Goal: Task Accomplishment & Management: Use online tool/utility

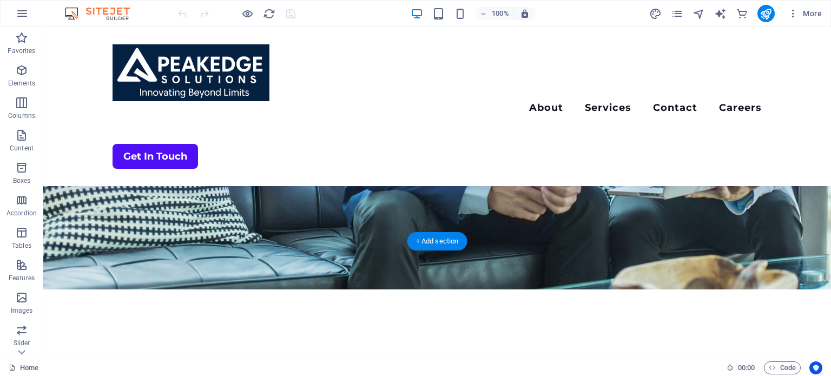
scroll to position [216, 0]
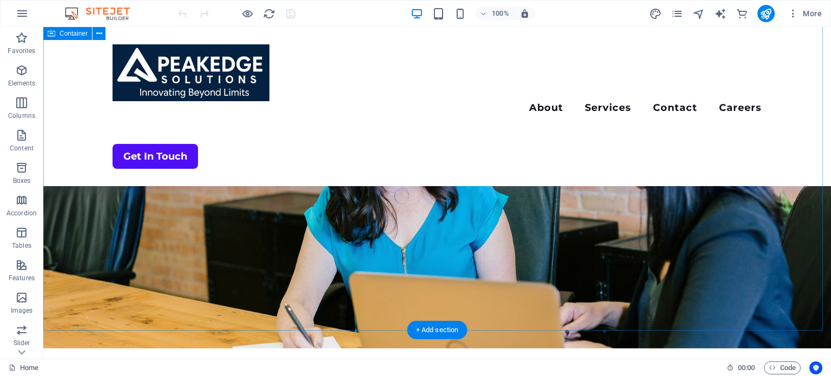
scroll to position [2275, 0]
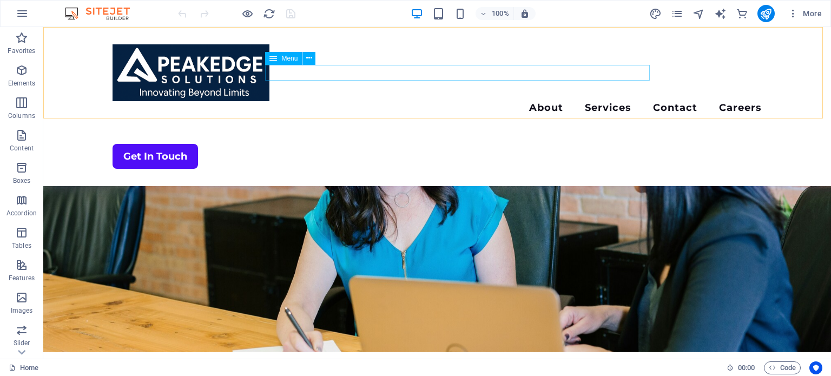
click at [481, 101] on nav "About Services Contact Careers" at bounding box center [437, 109] width 649 height 16
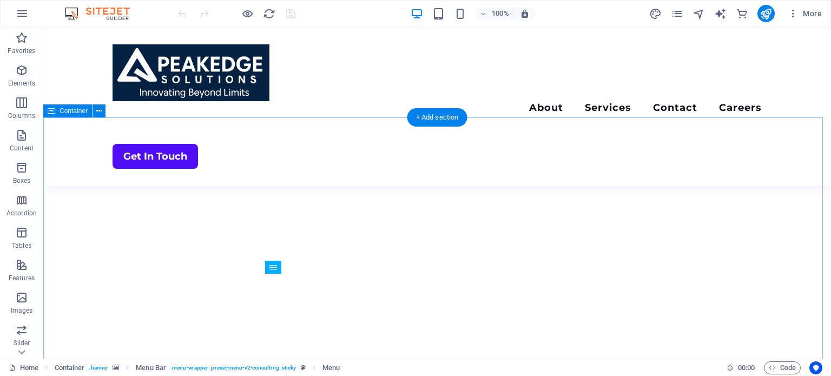
scroll to position [165, 0]
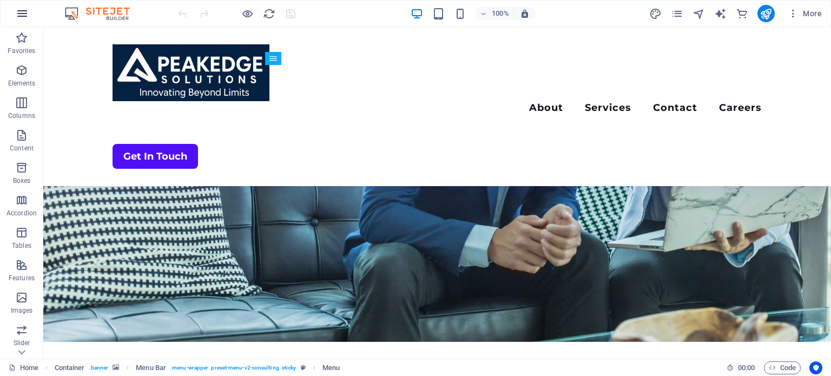
click at [31, 16] on button "button" at bounding box center [22, 14] width 26 height 26
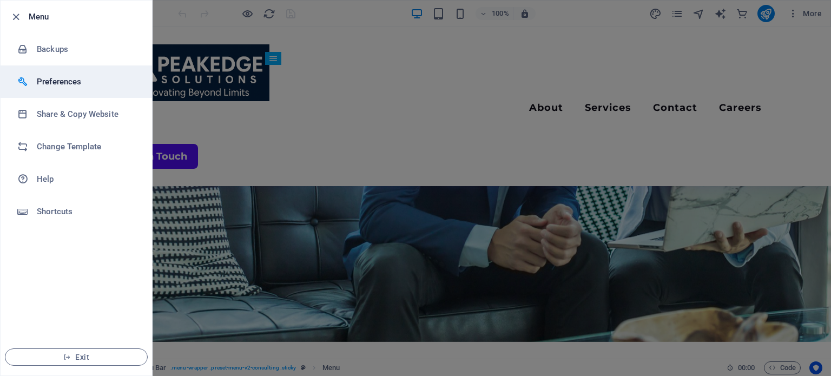
click at [48, 77] on h6 "Preferences" at bounding box center [87, 81] width 100 height 13
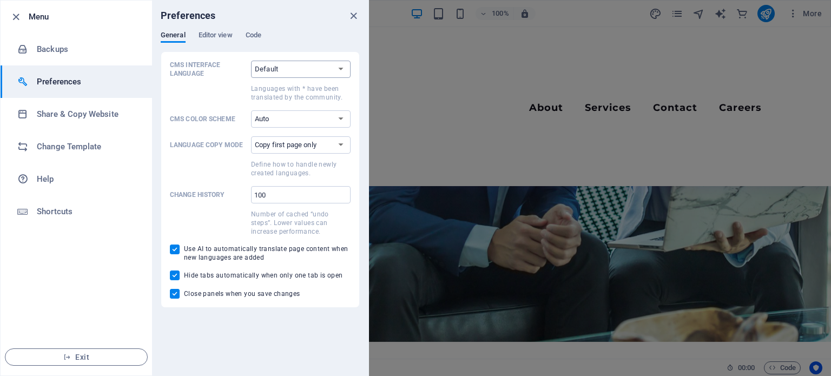
click at [299, 67] on select "Default Deutsch English Español Suomi* Français Magyar Italiano Nederlands Pols…" at bounding box center [301, 69] width 100 height 17
click at [279, 117] on select "Auto Dark Light" at bounding box center [301, 118] width 100 height 17
click at [337, 142] on select "Copy first page only Copy all pages" at bounding box center [301, 144] width 100 height 17
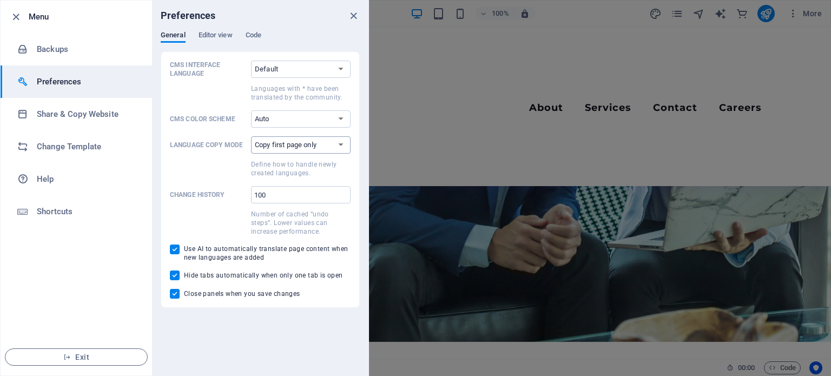
click at [337, 142] on select "Copy first page only Copy all pages" at bounding box center [301, 144] width 100 height 17
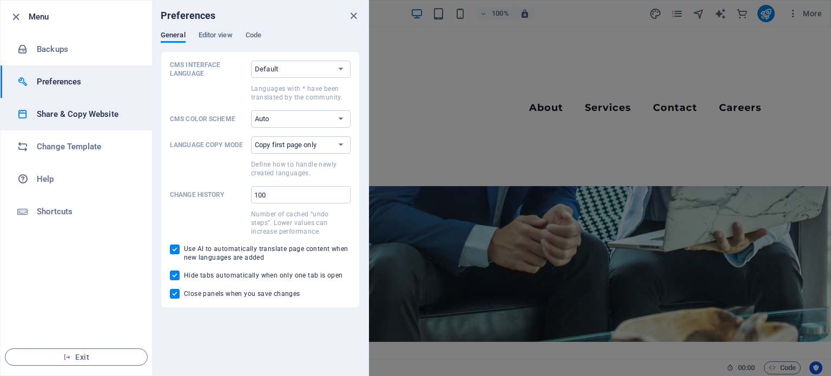
click at [66, 112] on h6 "Share & Copy Website" at bounding box center [87, 114] width 100 height 13
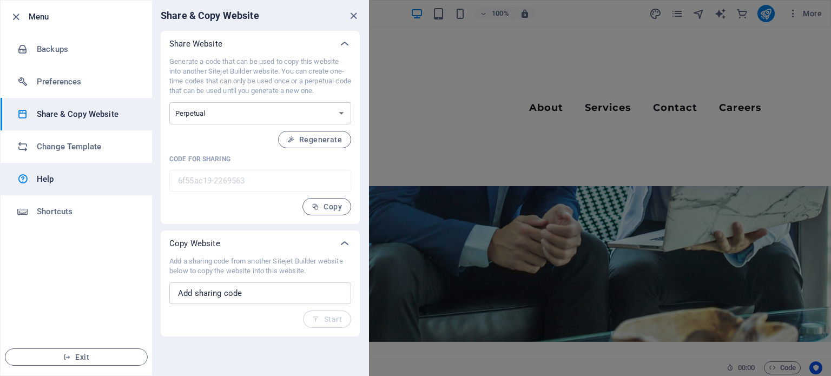
click at [77, 181] on h6 "Help" at bounding box center [87, 179] width 100 height 13
click at [353, 11] on icon "close" at bounding box center [353, 16] width 12 height 12
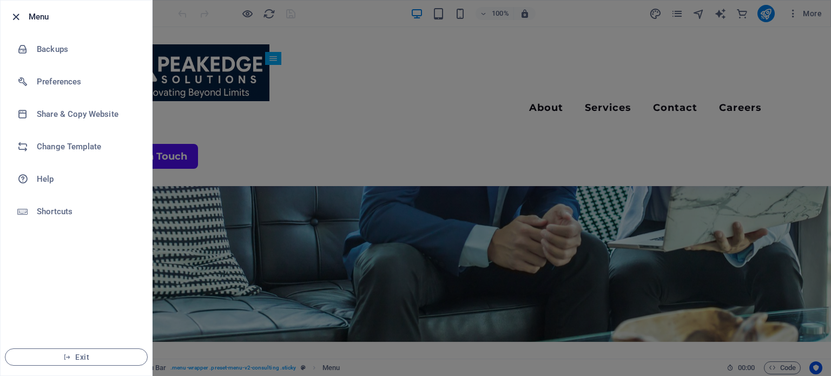
click at [13, 14] on icon "button" at bounding box center [16, 17] width 12 height 12
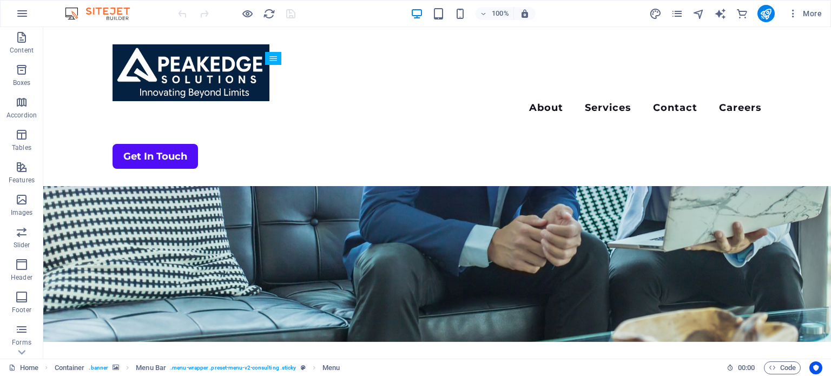
scroll to position [108, 0]
click at [43, 366] on icon at bounding box center [46, 367] width 7 height 7
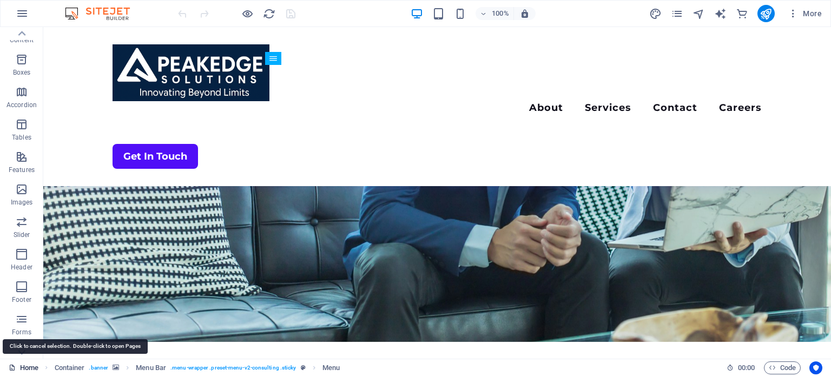
click at [24, 366] on link "Home" at bounding box center [24, 368] width 30 height 13
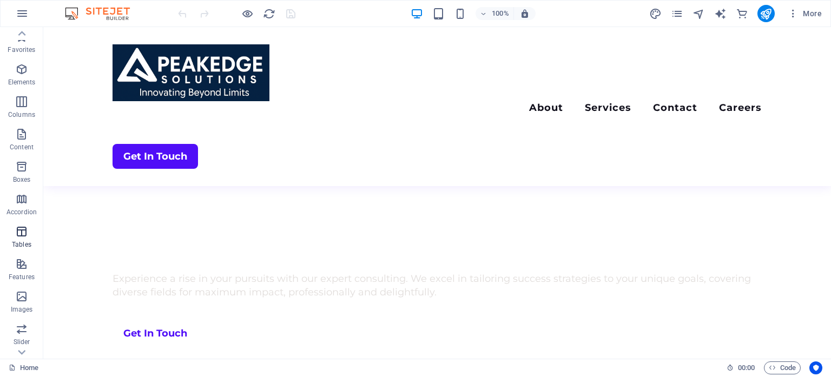
scroll to position [0, 0]
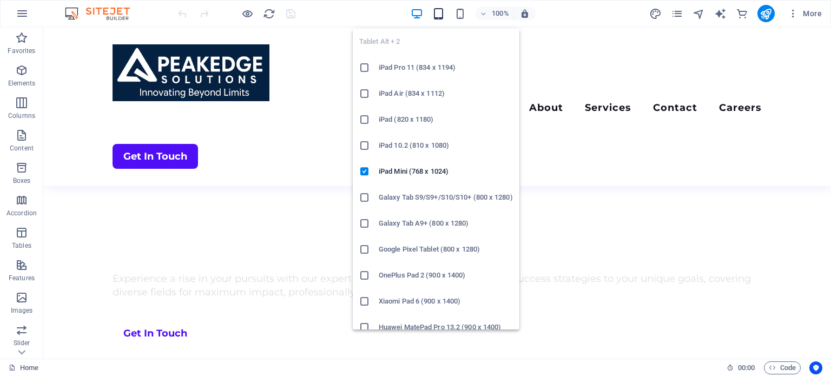
click at [441, 19] on span at bounding box center [438, 13] width 13 height 13
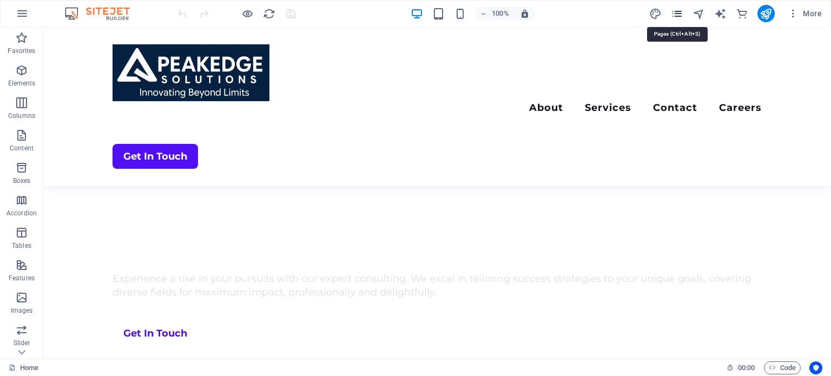
click at [674, 12] on icon "pages" at bounding box center [677, 14] width 12 height 12
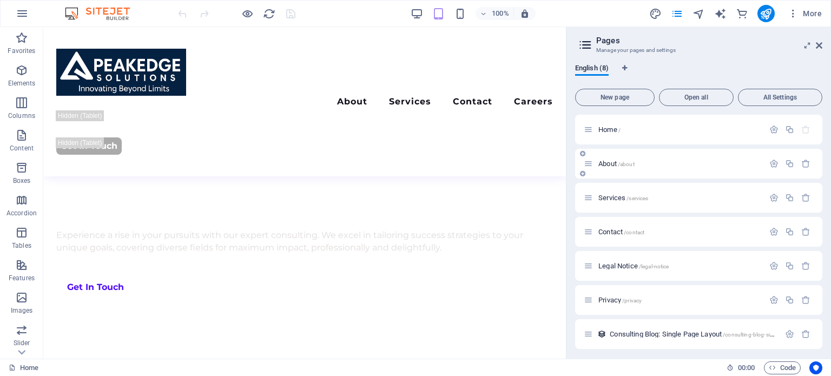
click at [678, 167] on div "About /about" at bounding box center [674, 164] width 180 height 12
click at [605, 161] on span "About /about" at bounding box center [617, 164] width 36 height 8
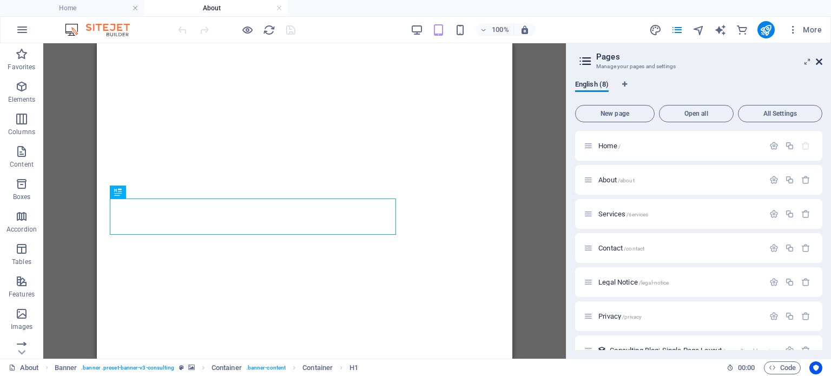
click at [818, 61] on icon at bounding box center [819, 61] width 6 height 9
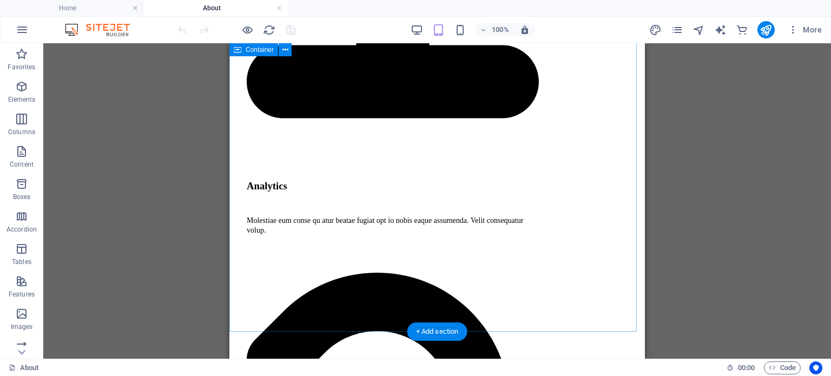
scroll to position [1353, 0]
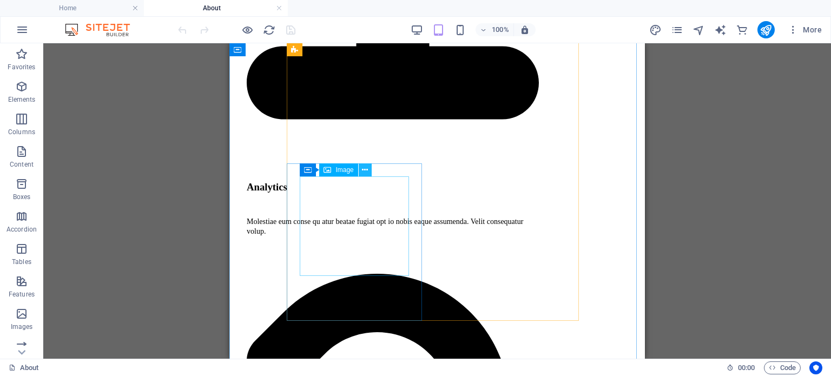
click at [366, 167] on icon at bounding box center [365, 170] width 6 height 11
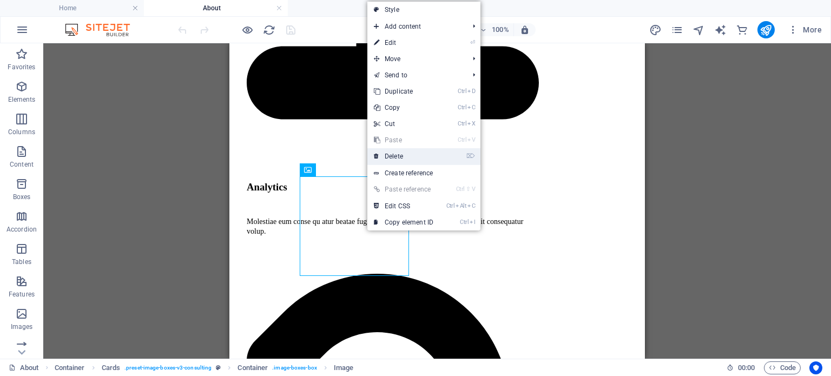
click at [399, 152] on link "⌦ Delete" at bounding box center [404, 156] width 73 height 16
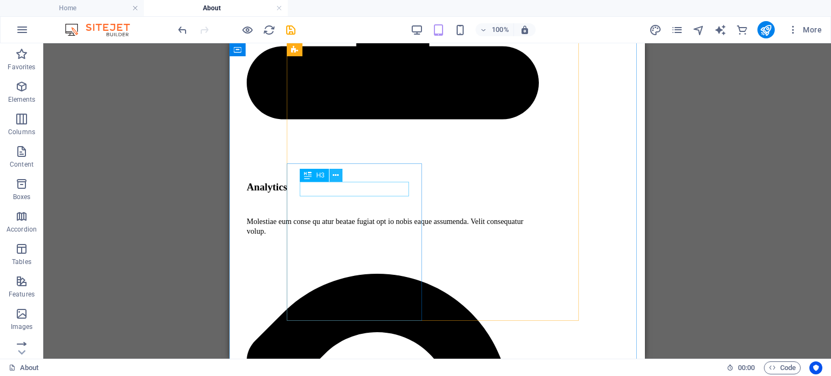
click at [339, 173] on button at bounding box center [336, 175] width 13 height 13
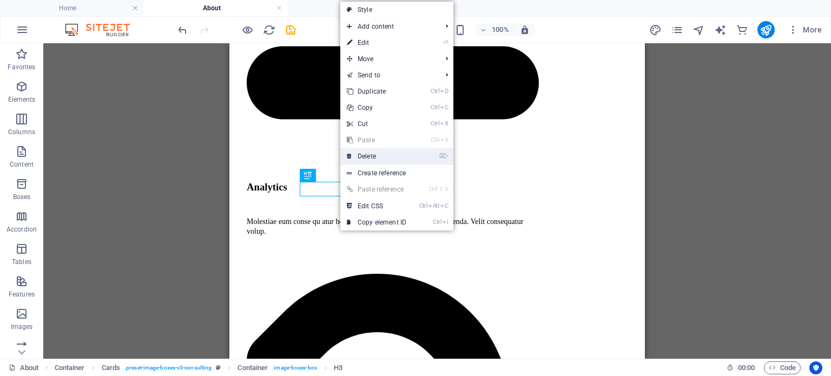
click at [373, 151] on link "⌦ Delete" at bounding box center [376, 156] width 73 height 16
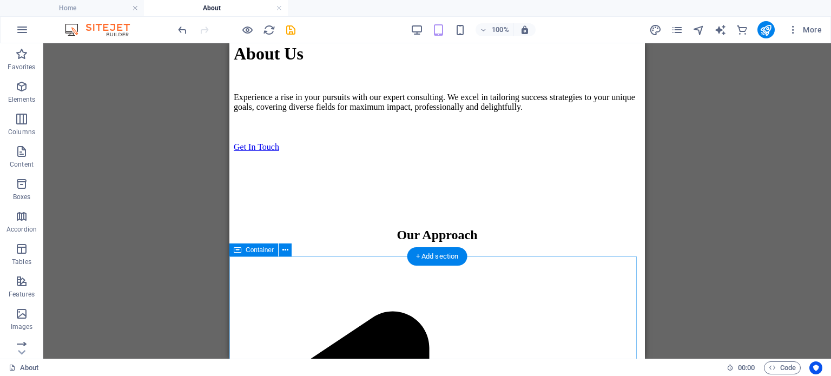
scroll to position [704, 0]
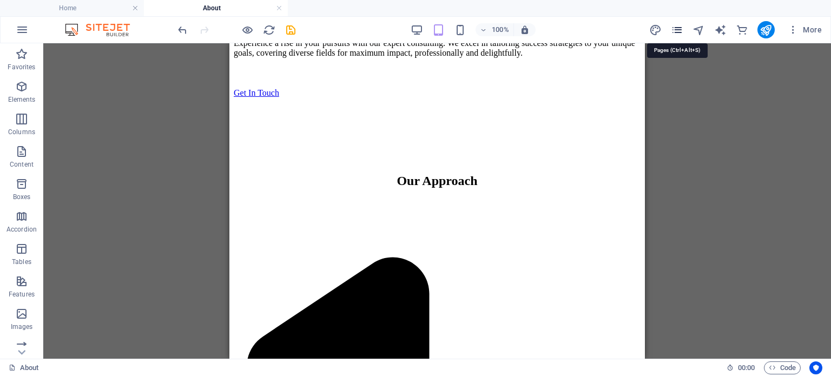
click at [675, 31] on icon "pages" at bounding box center [677, 30] width 12 height 12
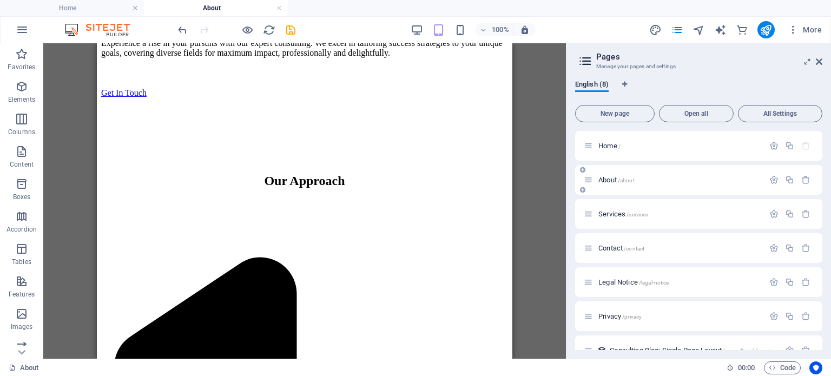
click at [618, 179] on span "About /about" at bounding box center [617, 180] width 36 height 8
click at [587, 179] on icon at bounding box center [588, 179] width 9 height 9
click at [587, 182] on icon at bounding box center [588, 179] width 9 height 9
click at [613, 180] on span "About /about" at bounding box center [617, 180] width 36 height 8
click at [771, 177] on icon "button" at bounding box center [774, 179] width 9 height 9
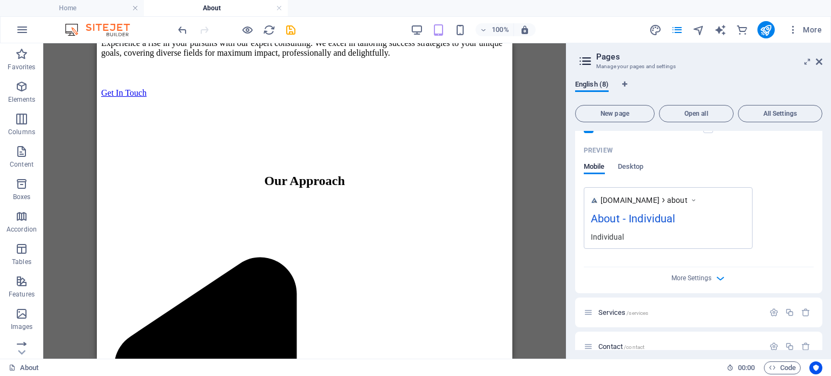
scroll to position [271, 0]
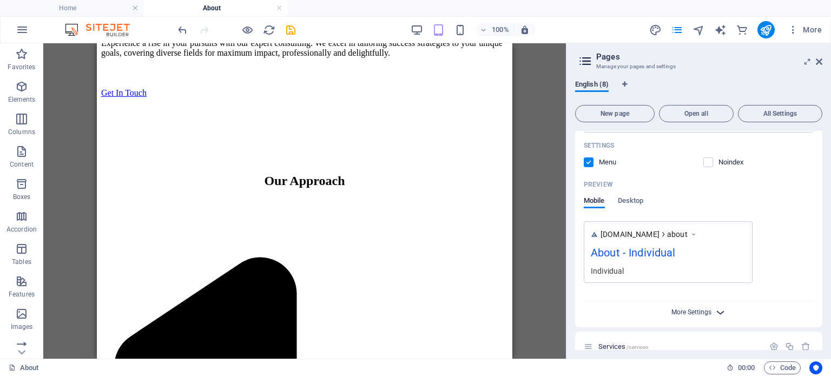
click at [688, 310] on span "More Settings" at bounding box center [692, 313] width 40 height 8
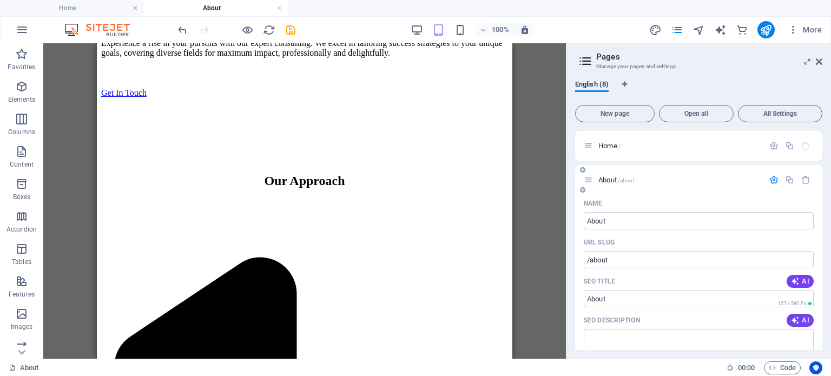
scroll to position [0, 0]
click at [782, 116] on span "All Settings" at bounding box center [780, 113] width 75 height 6
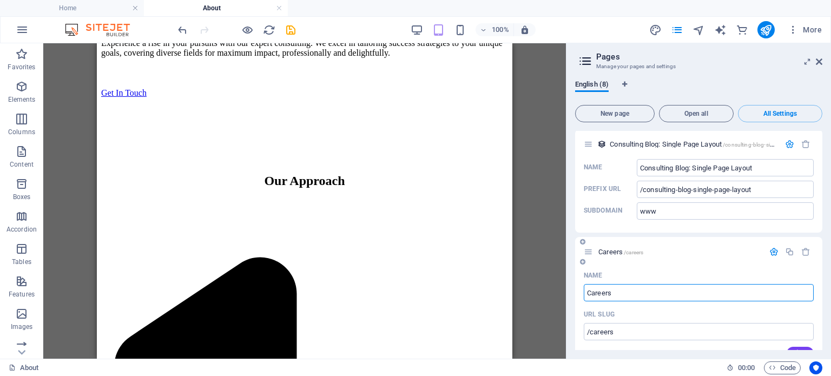
scroll to position [2779, 0]
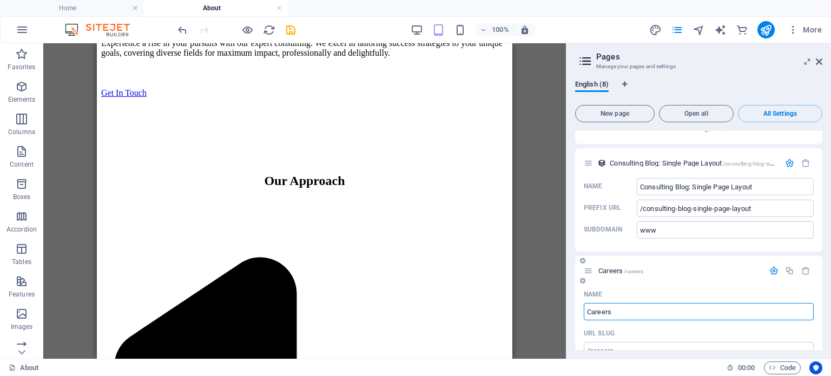
click at [654, 267] on p "Careers /careers" at bounding box center [680, 270] width 162 height 7
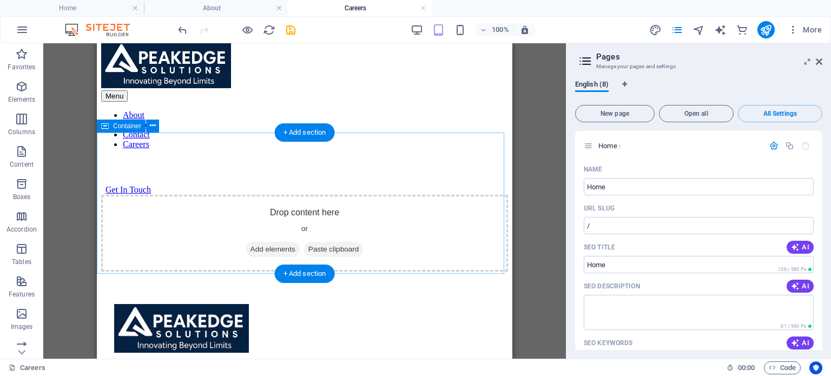
scroll to position [0, 0]
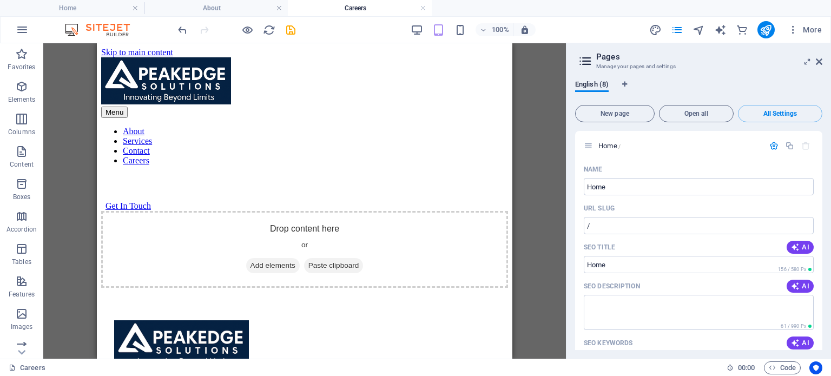
click at [590, 56] on icon at bounding box center [586, 61] width 16 height 15
click at [585, 64] on icon at bounding box center [586, 61] width 16 height 15
click at [822, 58] on icon at bounding box center [819, 61] width 6 height 9
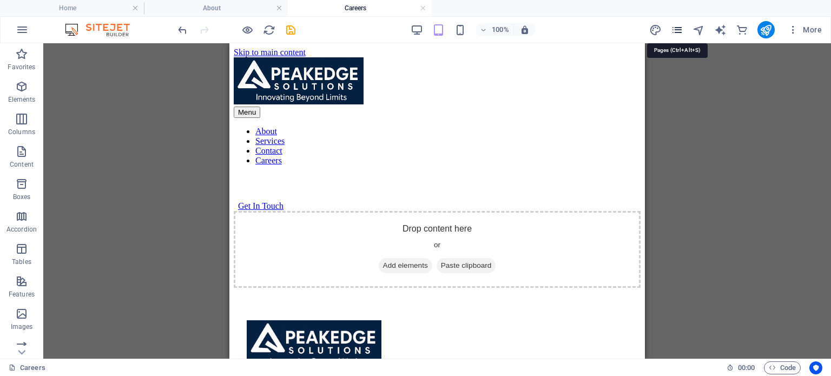
click at [682, 28] on icon "pages" at bounding box center [677, 30] width 12 height 12
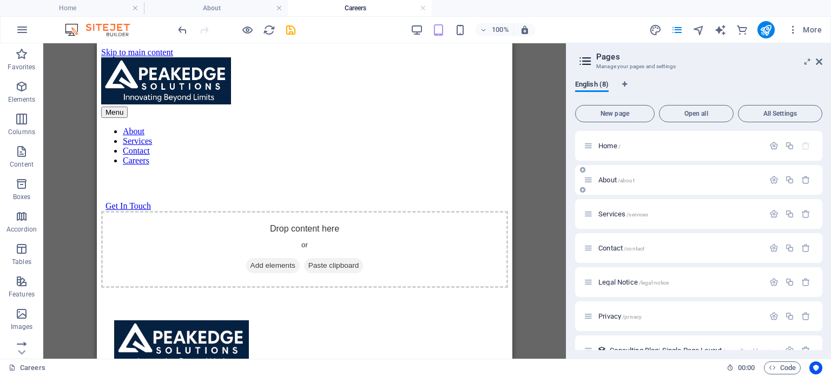
click at [603, 176] on span "About /about" at bounding box center [617, 180] width 36 height 8
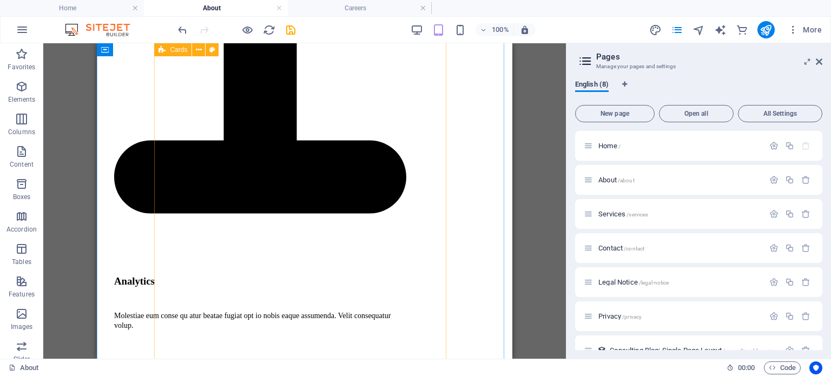
scroll to position [1299, 0]
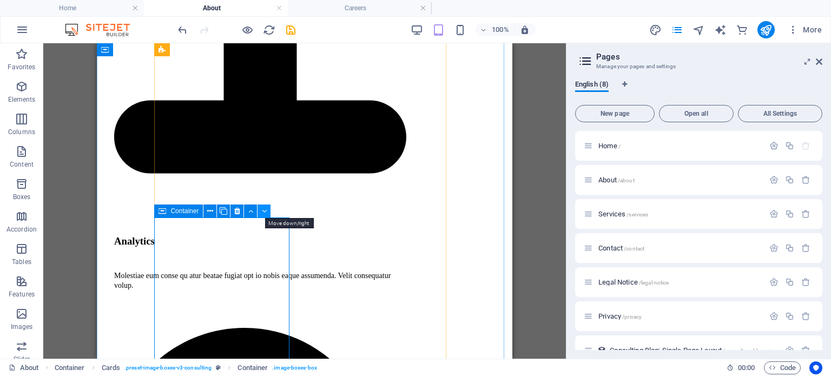
click at [263, 209] on icon at bounding box center [264, 211] width 5 height 11
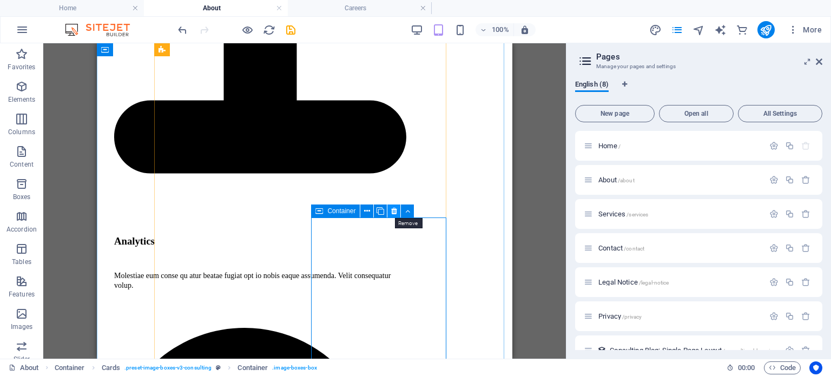
click at [396, 211] on icon at bounding box center [394, 211] width 6 height 11
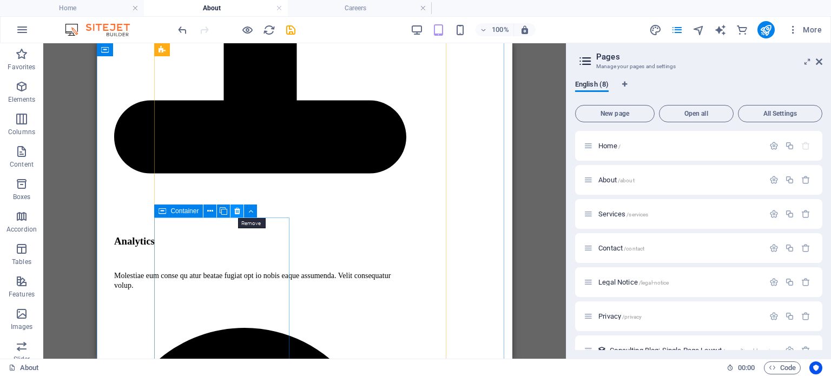
click at [235, 209] on icon at bounding box center [237, 211] width 6 height 11
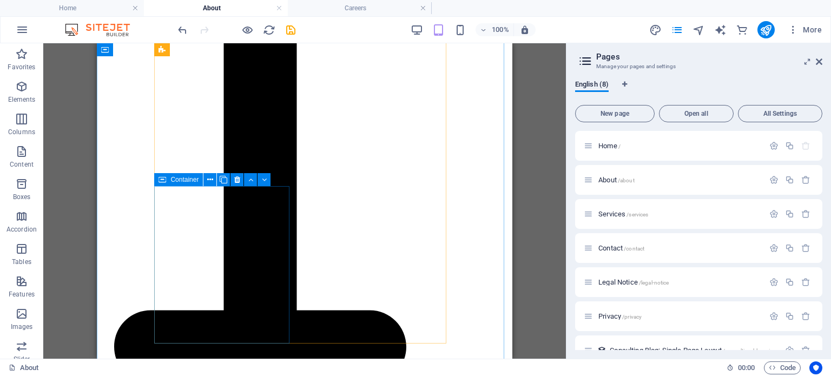
scroll to position [1082, 0]
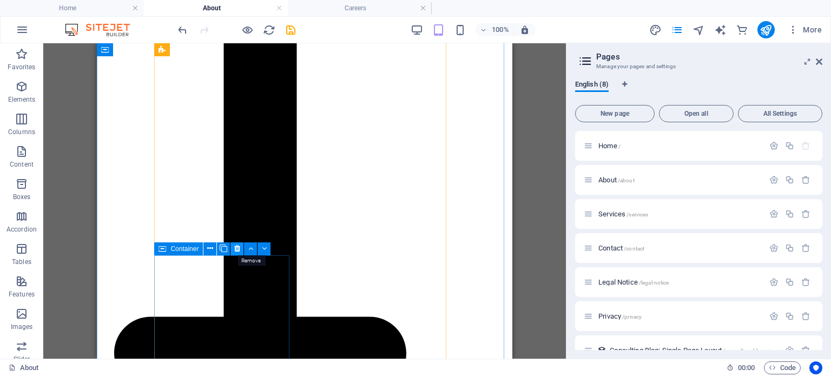
click at [238, 246] on icon at bounding box center [237, 248] width 6 height 11
click at [239, 248] on icon at bounding box center [237, 248] width 6 height 11
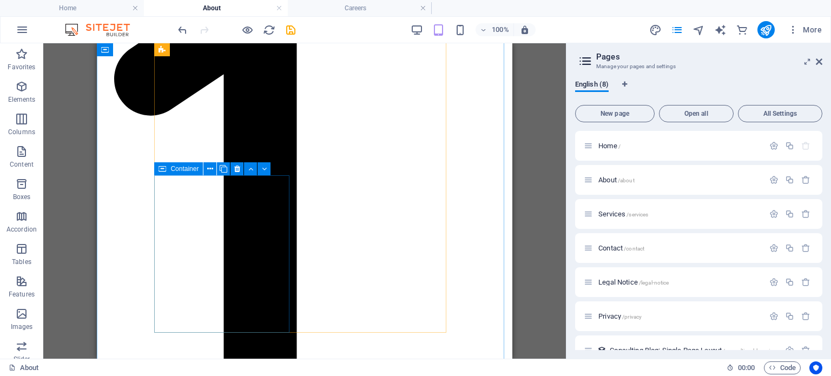
scroll to position [920, 0]
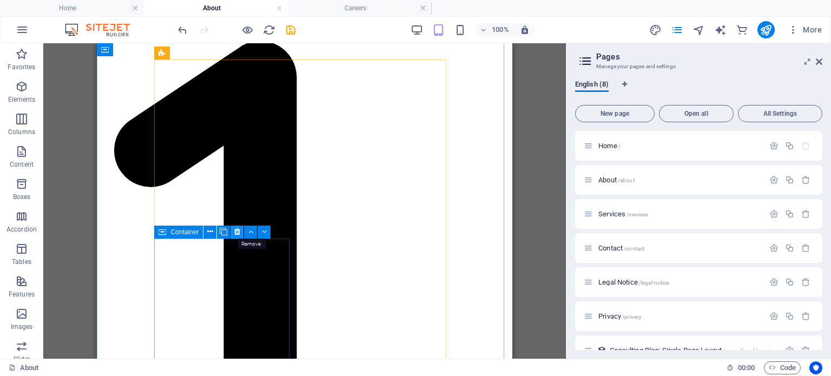
click at [238, 231] on icon at bounding box center [237, 231] width 6 height 11
click at [240, 231] on button at bounding box center [237, 232] width 13 height 13
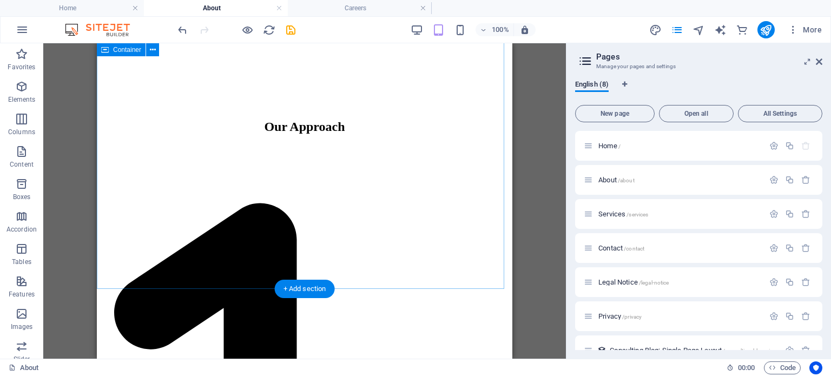
scroll to position [758, 0]
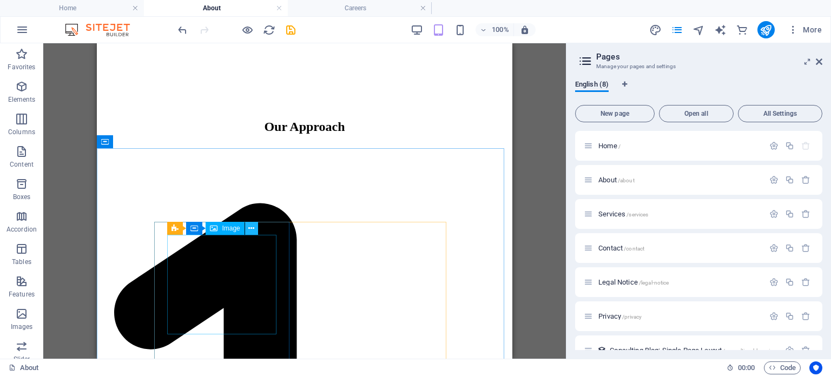
click at [253, 229] on icon at bounding box center [251, 228] width 6 height 11
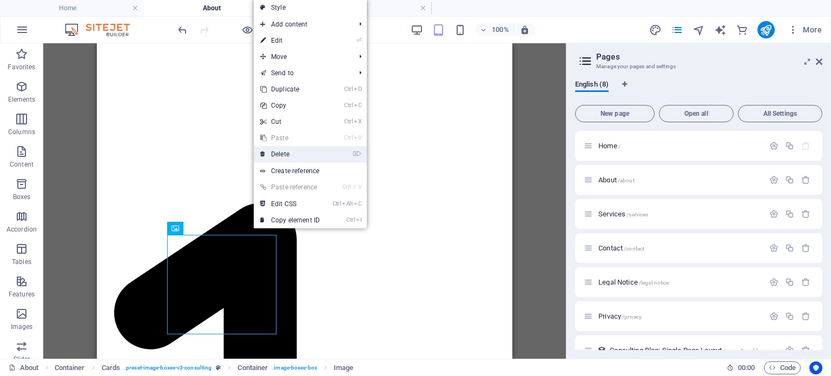
click at [284, 152] on link "⌦ Delete" at bounding box center [290, 154] width 73 height 16
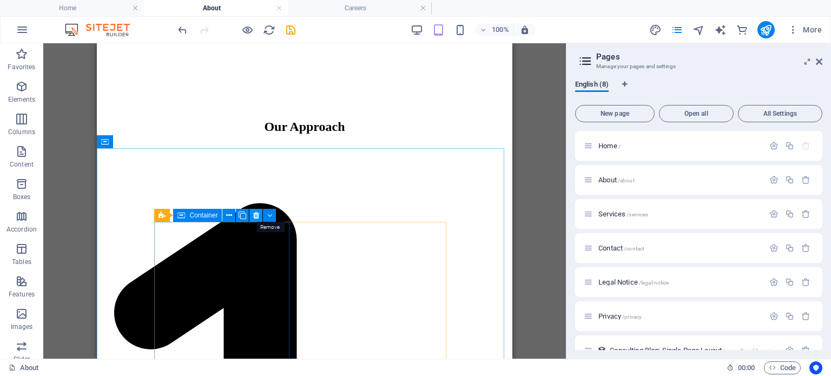
click at [255, 216] on icon at bounding box center [256, 215] width 6 height 11
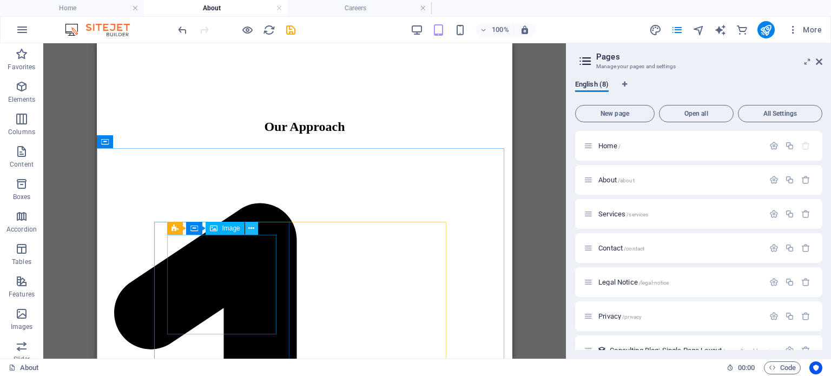
click at [251, 229] on icon at bounding box center [251, 228] width 6 height 11
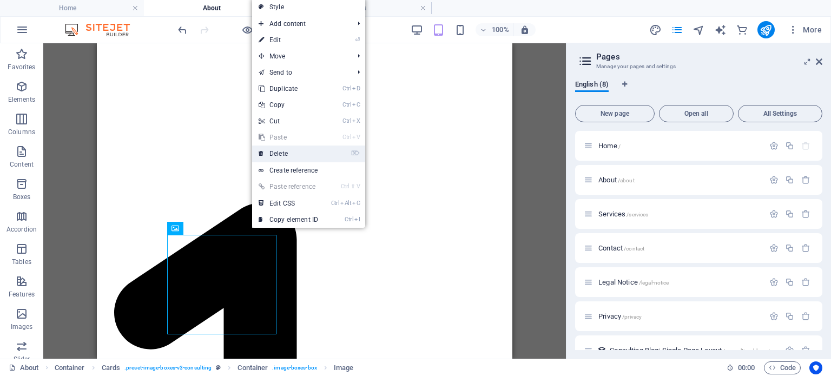
click at [273, 158] on link "⌦ Delete" at bounding box center [288, 154] width 73 height 16
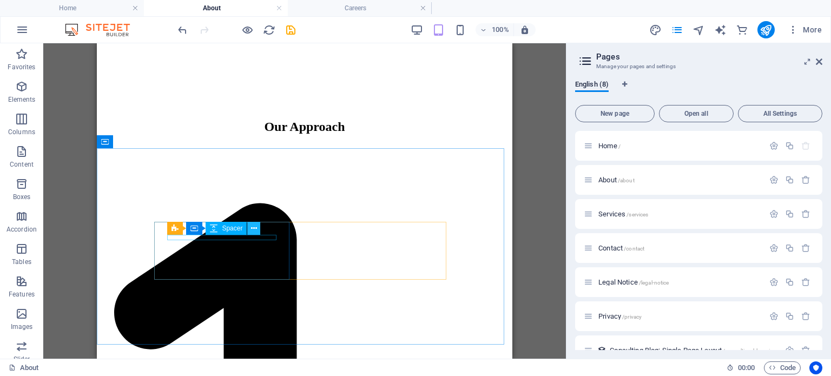
click at [255, 229] on icon at bounding box center [254, 228] width 6 height 11
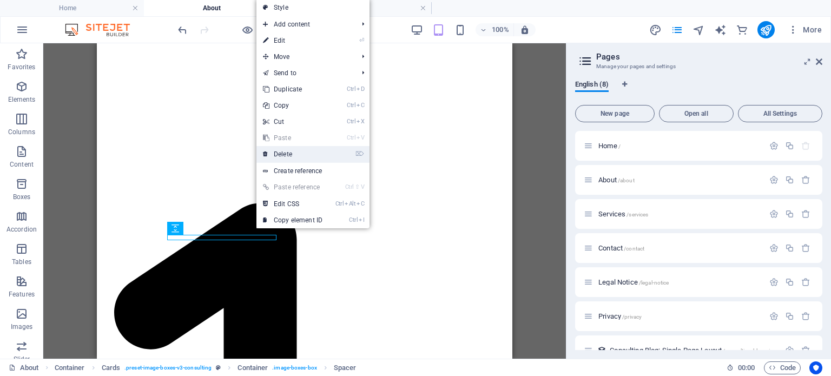
drag, startPoint x: 291, startPoint y: 153, endPoint x: 221, endPoint y: 127, distance: 74.5
click at [291, 153] on link "⌦ Delete" at bounding box center [293, 154] width 73 height 16
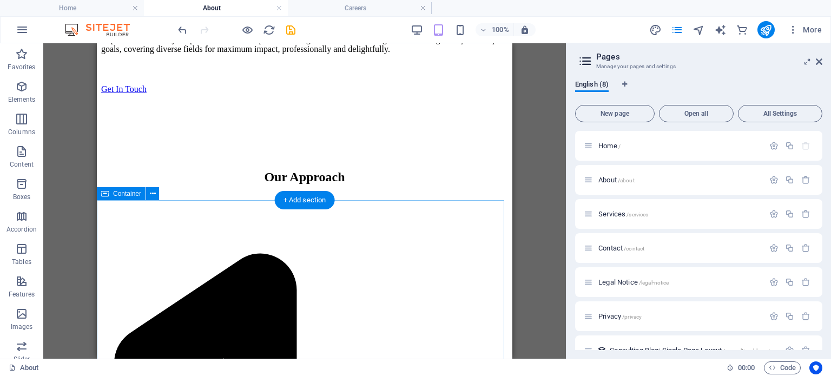
scroll to position [704, 0]
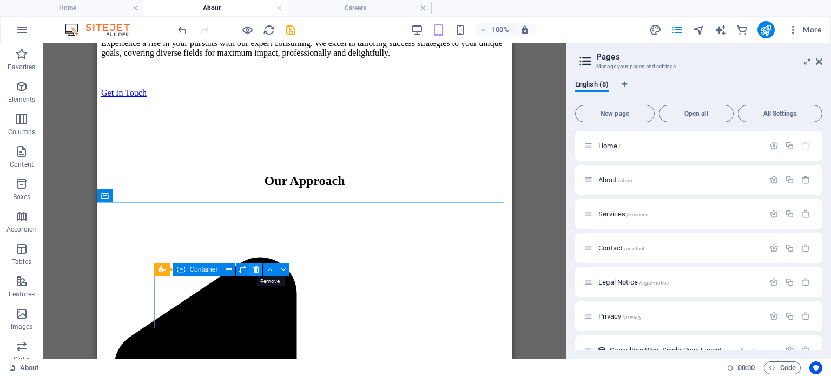
click at [253, 265] on icon at bounding box center [256, 269] width 6 height 11
click at [254, 268] on icon at bounding box center [256, 269] width 6 height 11
click at [255, 268] on icon at bounding box center [256, 269] width 6 height 11
click at [258, 272] on icon at bounding box center [256, 269] width 6 height 11
click at [275, 269] on button at bounding box center [269, 269] width 13 height 13
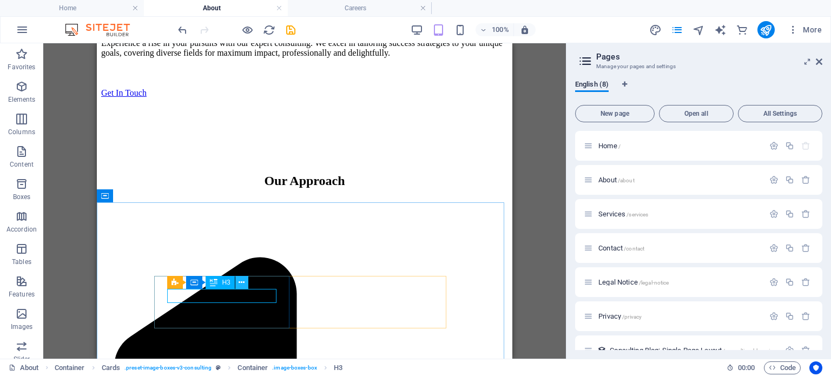
click at [240, 283] on icon at bounding box center [242, 282] width 6 height 11
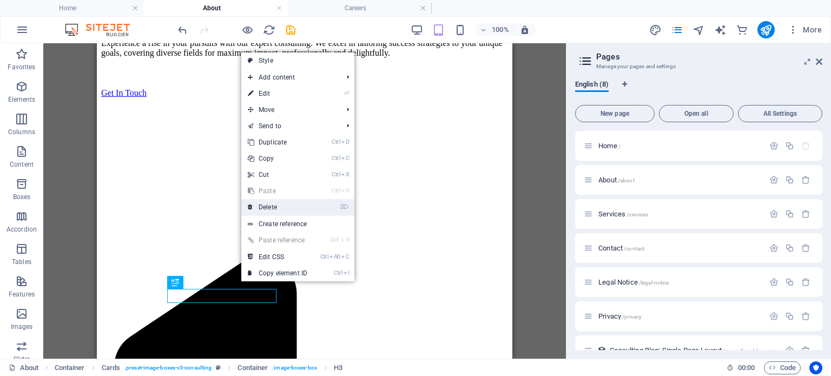
click at [264, 209] on link "⌦ Delete" at bounding box center [277, 207] width 73 height 16
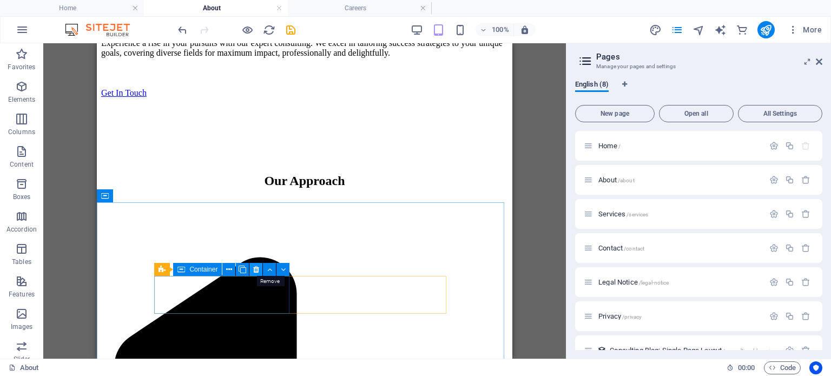
click at [254, 270] on icon at bounding box center [256, 269] width 6 height 11
click at [258, 268] on icon at bounding box center [256, 269] width 6 height 11
click at [229, 268] on icon at bounding box center [229, 269] width 6 height 11
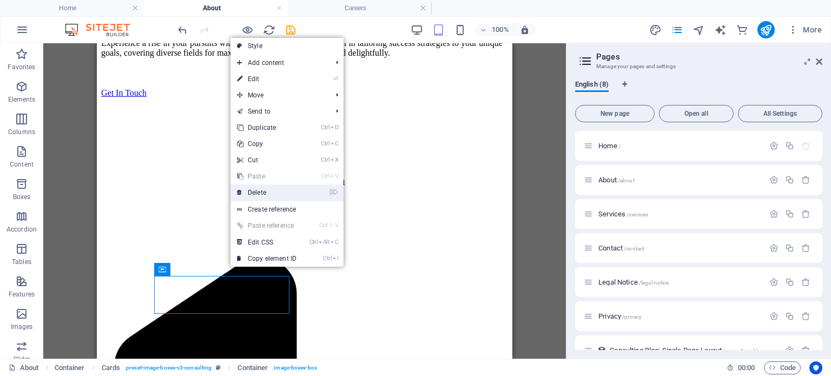
click at [267, 194] on link "⌦ Delete" at bounding box center [267, 193] width 73 height 16
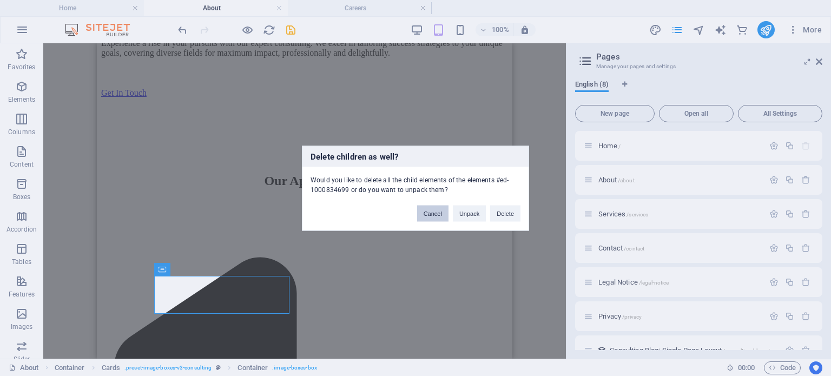
click at [432, 214] on button "Cancel" at bounding box center [432, 213] width 31 height 16
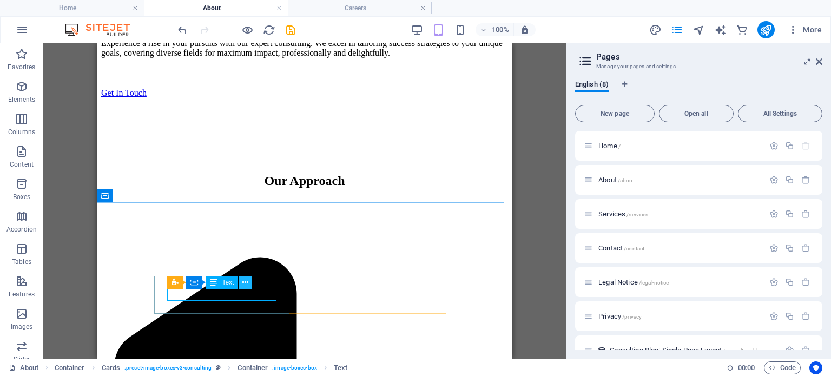
click at [246, 281] on icon at bounding box center [245, 282] width 6 height 11
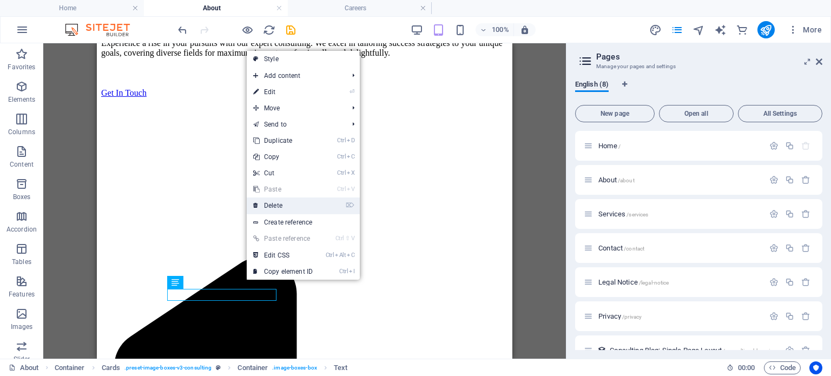
click at [279, 204] on link "⌦ Delete" at bounding box center [283, 206] width 73 height 16
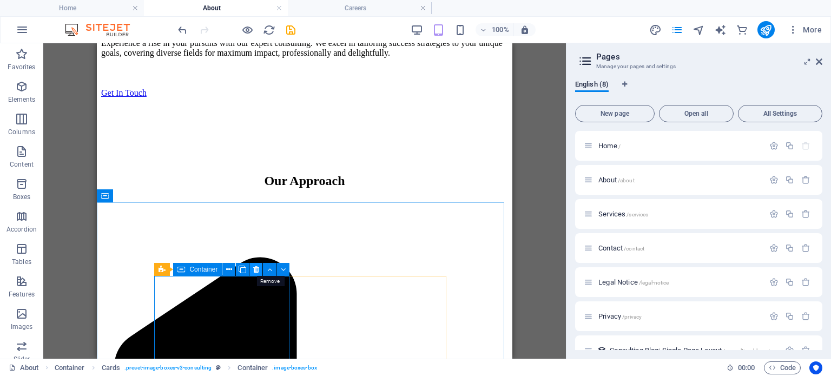
click at [259, 266] on button at bounding box center [256, 269] width 13 height 13
click at [258, 267] on icon at bounding box center [256, 269] width 6 height 11
click at [255, 268] on icon at bounding box center [256, 269] width 6 height 11
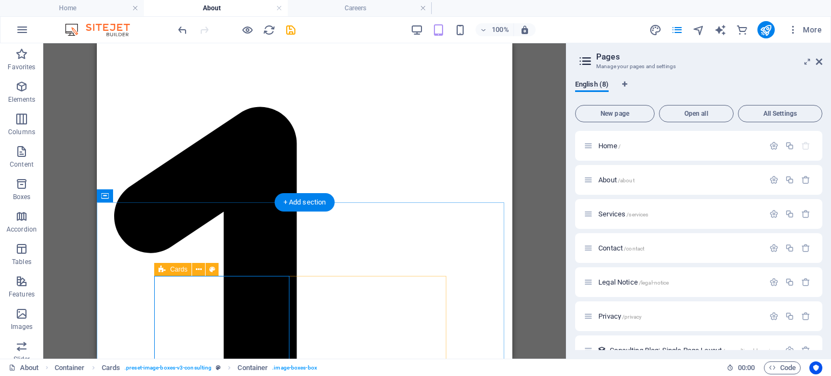
scroll to position [866, 0]
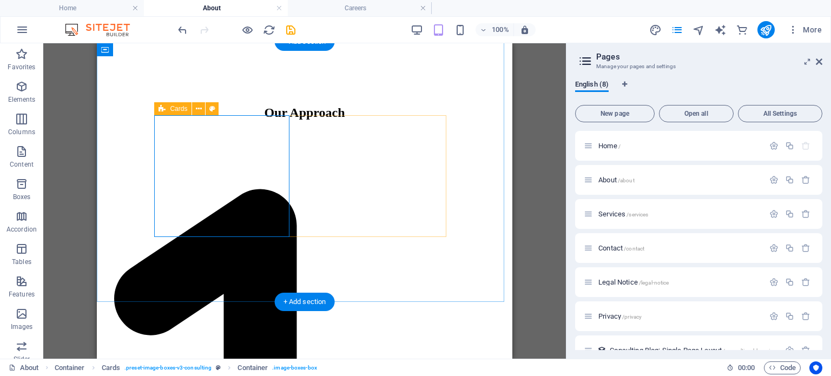
scroll to position [758, 0]
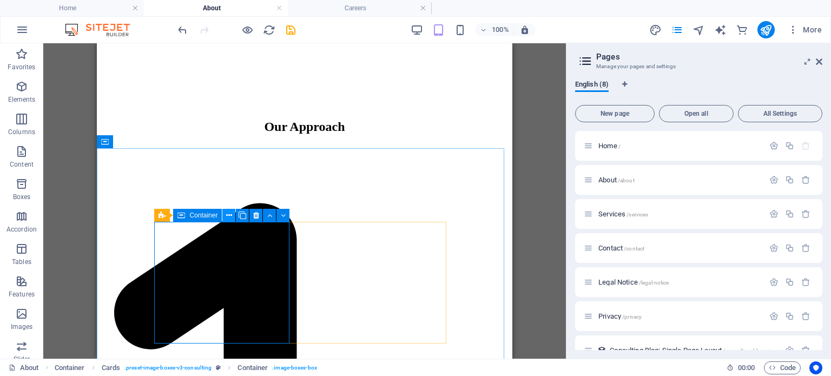
click at [228, 214] on icon at bounding box center [229, 215] width 6 height 11
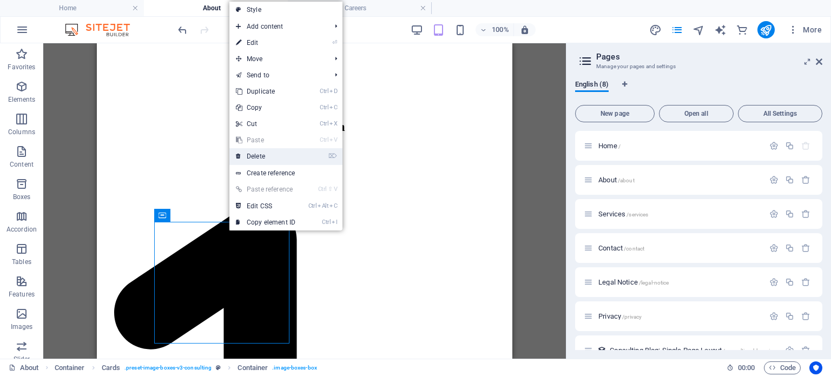
click at [256, 158] on link "⌦ Delete" at bounding box center [265, 156] width 73 height 16
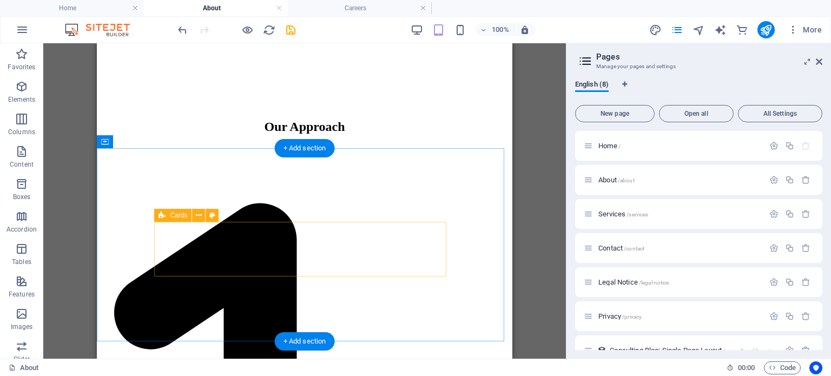
select select "px"
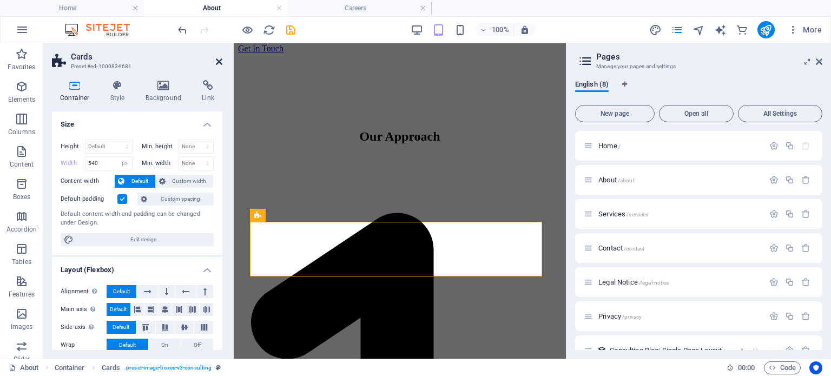
click at [220, 58] on icon at bounding box center [219, 61] width 6 height 9
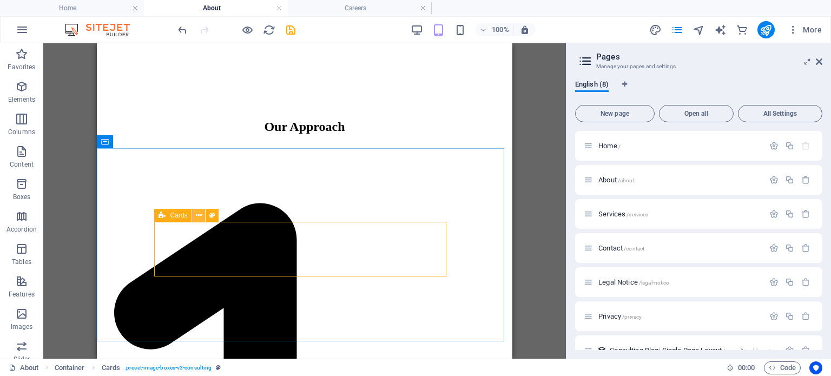
click at [197, 216] on icon at bounding box center [199, 215] width 6 height 11
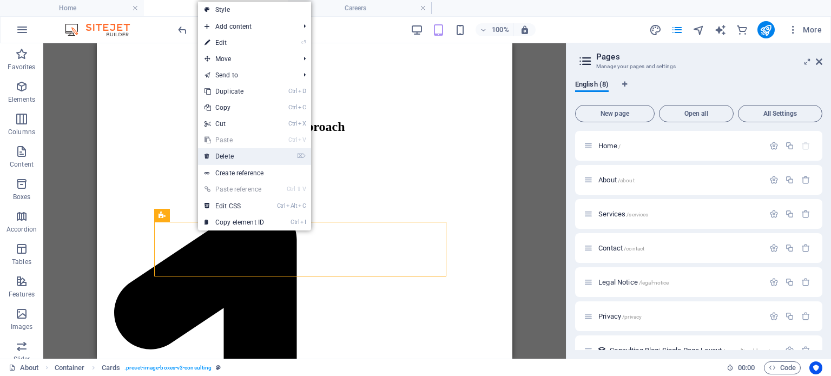
click at [227, 159] on link "⌦ Delete" at bounding box center [234, 156] width 73 height 16
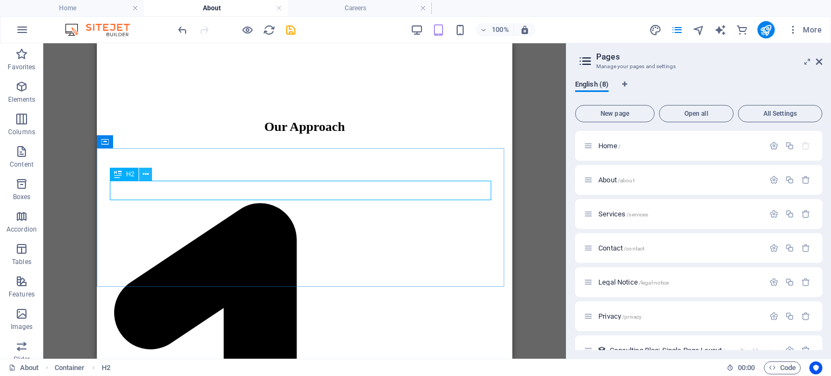
click at [143, 176] on icon at bounding box center [146, 174] width 6 height 11
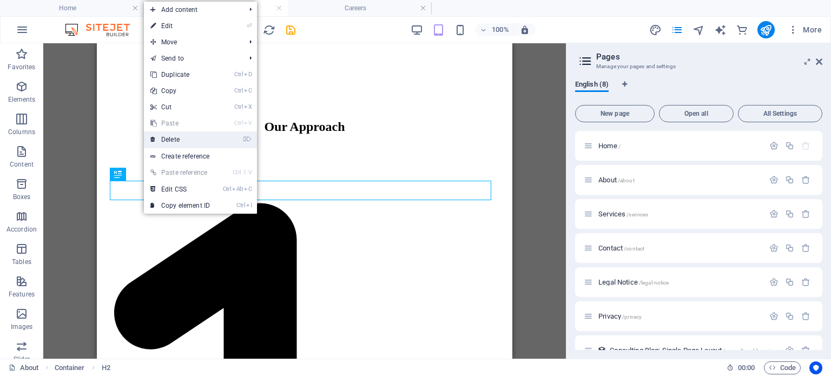
click at [166, 143] on link "⌦ Delete" at bounding box center [180, 140] width 73 height 16
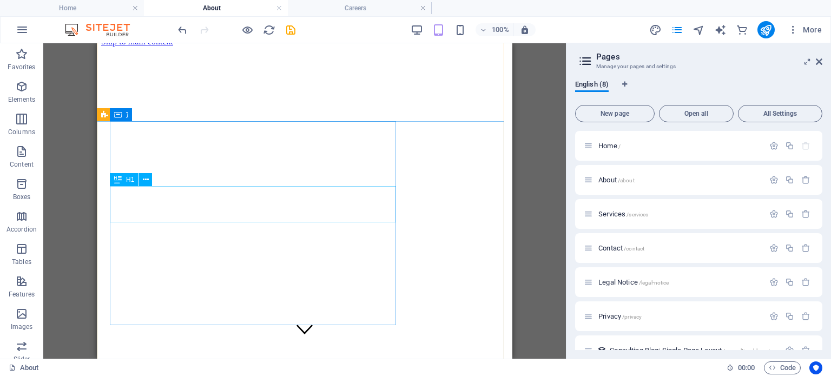
scroll to position [0, 0]
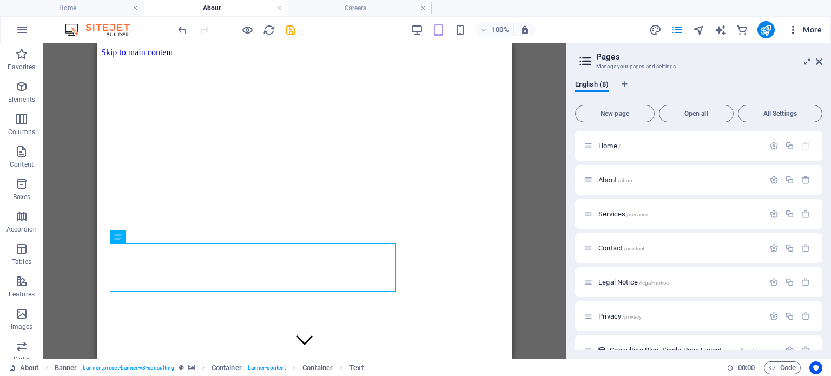
click at [815, 30] on span "More" at bounding box center [805, 29] width 34 height 11
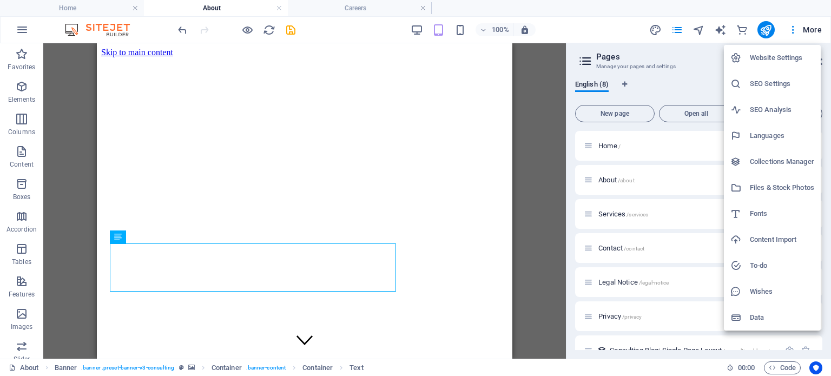
click at [814, 30] on div at bounding box center [415, 188] width 831 height 376
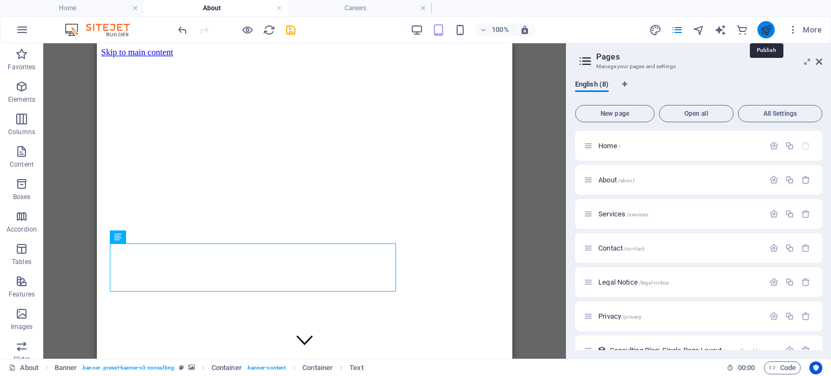
click at [763, 29] on icon "publish" at bounding box center [766, 30] width 12 height 12
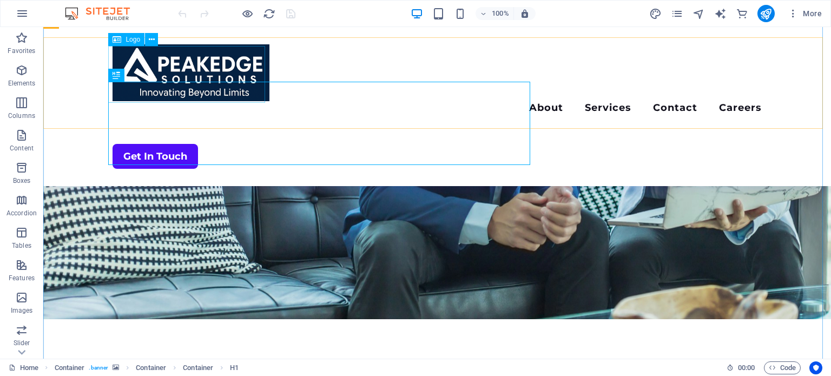
scroll to position [108, 0]
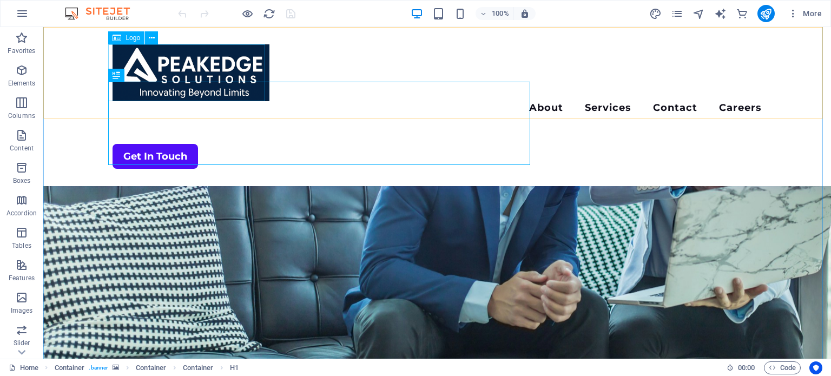
click at [193, 67] on div at bounding box center [437, 72] width 649 height 57
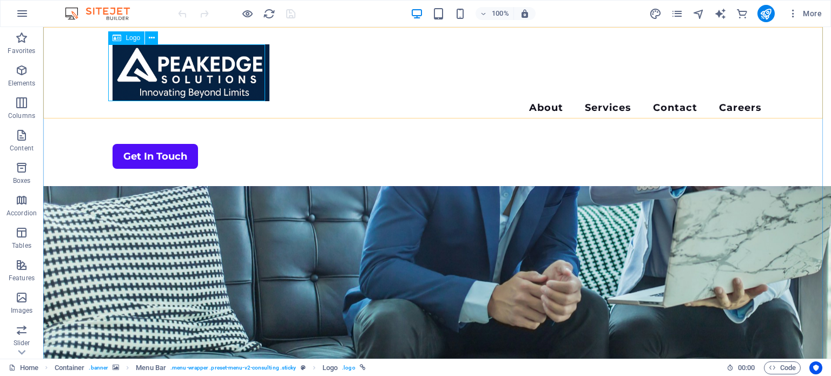
click at [131, 38] on span "Logo" at bounding box center [133, 38] width 15 height 6
click at [149, 35] on icon at bounding box center [152, 37] width 6 height 11
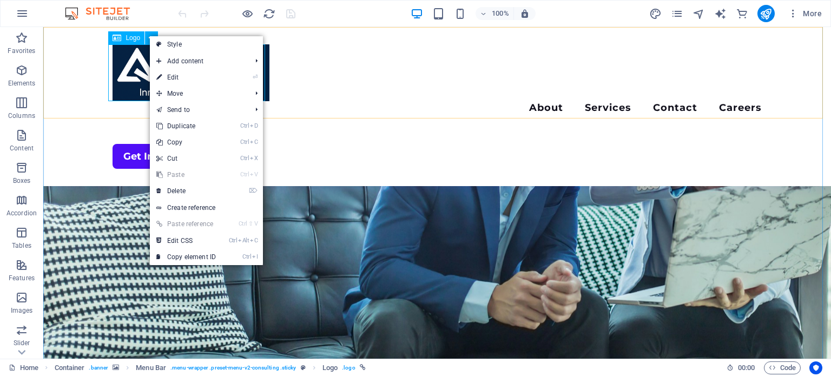
click at [135, 38] on span "Logo" at bounding box center [133, 38] width 15 height 6
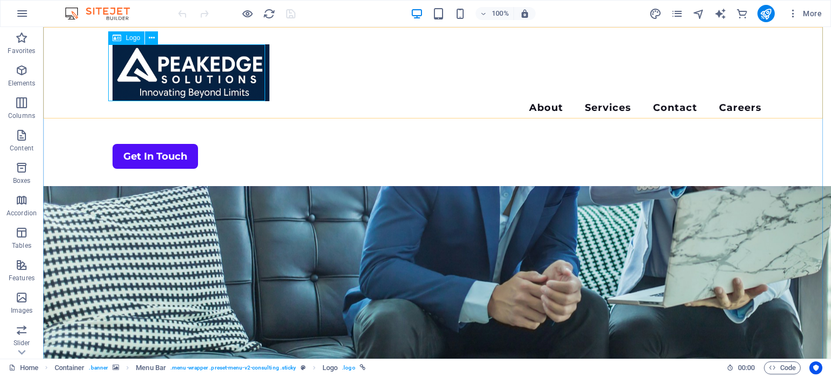
click at [194, 73] on div at bounding box center [437, 72] width 649 height 57
click at [149, 36] on icon at bounding box center [152, 37] width 6 height 11
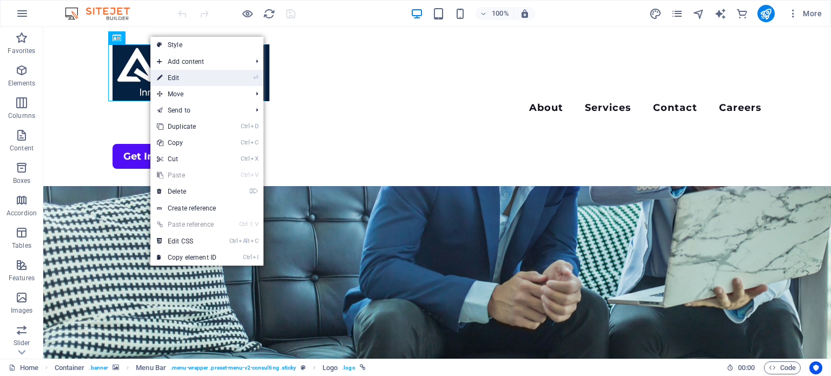
click at [182, 75] on link "⏎ Edit" at bounding box center [186, 78] width 73 height 16
select select "px"
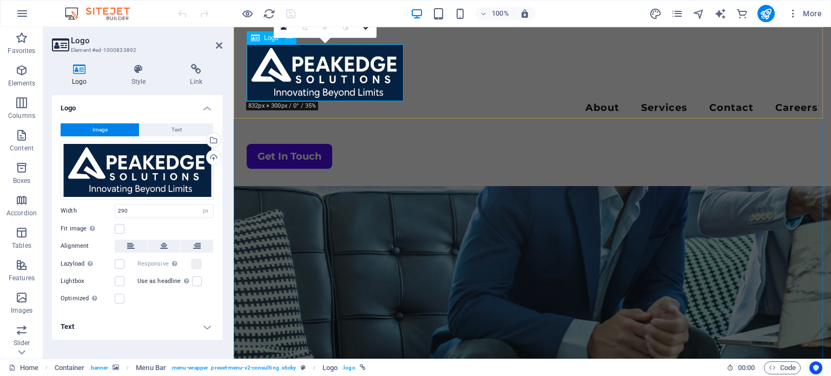
click at [328, 71] on div at bounding box center [533, 72] width 572 height 57
click at [438, 99] on div "Menu About Services Contact Careers Get In Touch" at bounding box center [533, 106] width 598 height 159
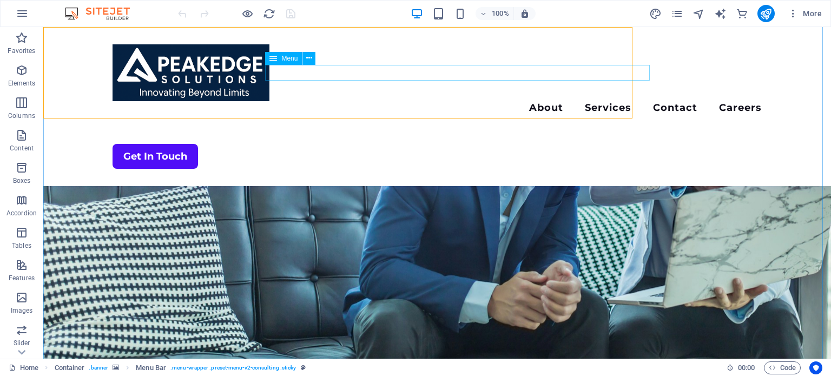
click at [369, 101] on nav "About Services Contact Careers" at bounding box center [437, 109] width 649 height 16
click at [197, 69] on div at bounding box center [437, 72] width 649 height 57
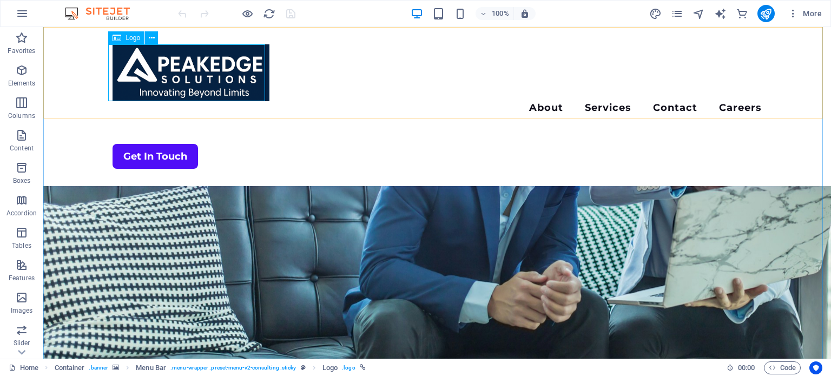
click at [237, 71] on div at bounding box center [437, 72] width 649 height 57
click at [186, 73] on div at bounding box center [437, 72] width 649 height 57
click at [151, 32] on icon at bounding box center [152, 37] width 6 height 11
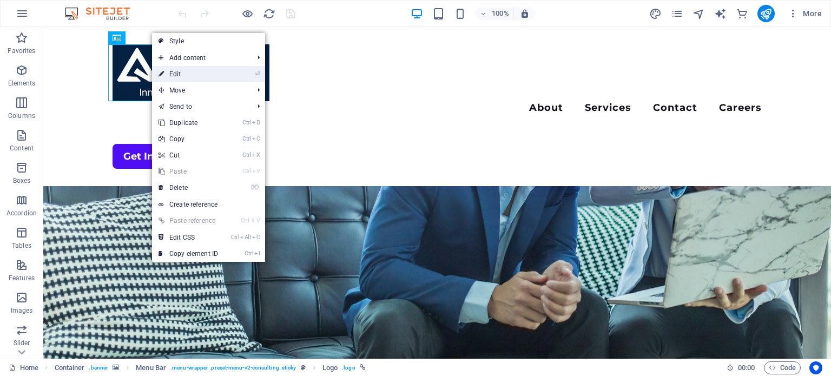
click at [186, 74] on link "⏎ Edit" at bounding box center [188, 74] width 73 height 16
select select "px"
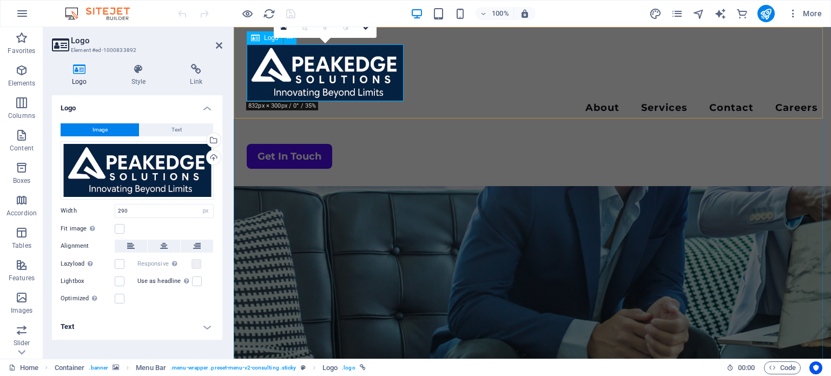
click at [321, 82] on div at bounding box center [533, 72] width 572 height 57
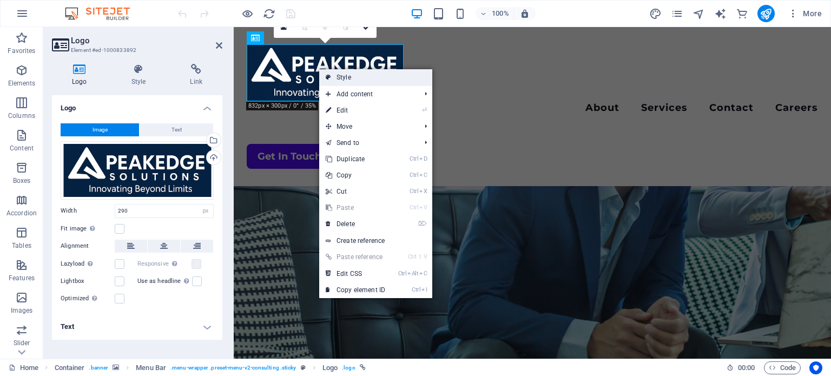
click at [355, 75] on link "Style" at bounding box center [375, 77] width 113 height 16
select select "rem"
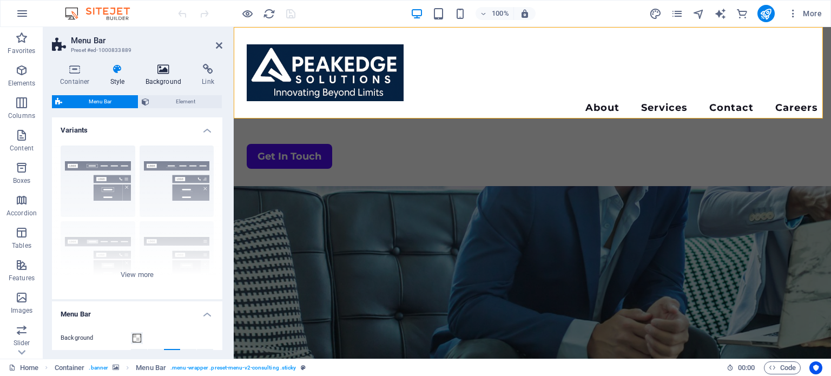
click at [167, 69] on icon at bounding box center [163, 69] width 53 height 11
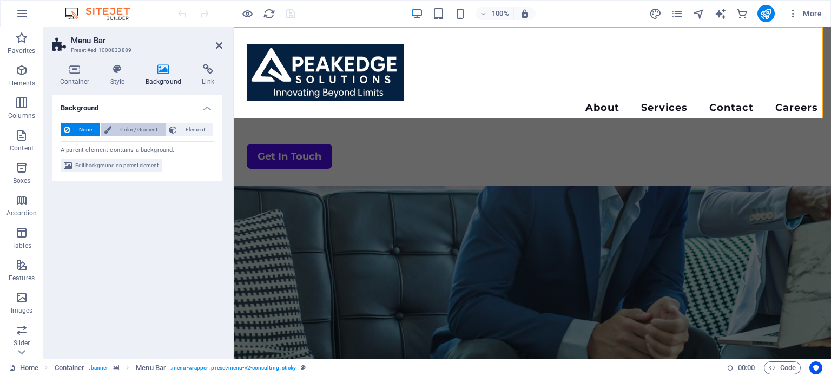
click at [141, 129] on span "Color / Gradient" at bounding box center [139, 129] width 48 height 13
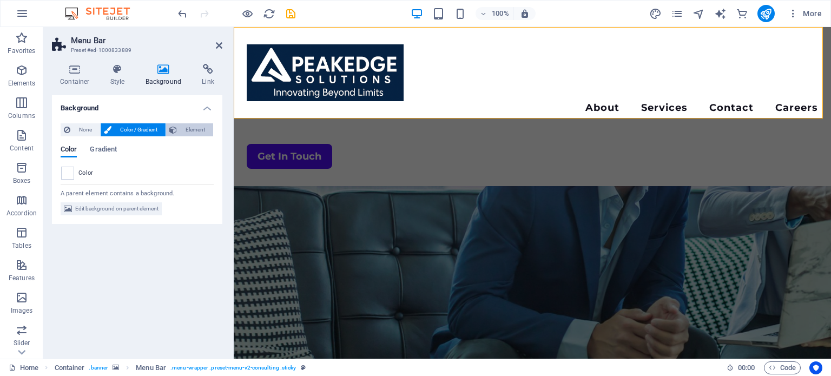
click at [198, 127] on span "Element" at bounding box center [195, 129] width 30 height 13
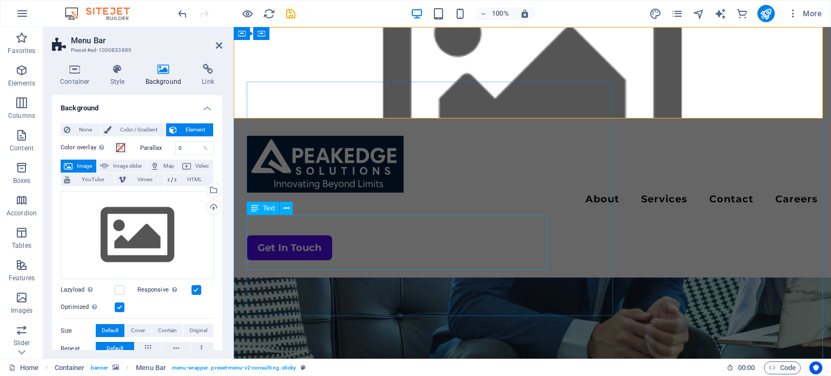
scroll to position [0, 0]
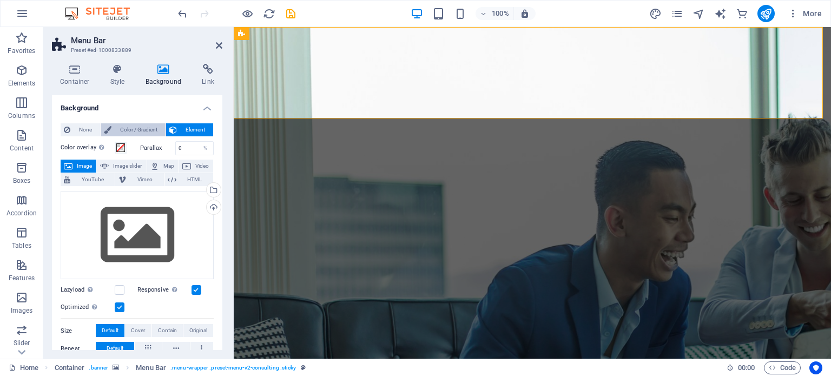
click at [148, 130] on span "Color / Gradient" at bounding box center [139, 129] width 48 height 13
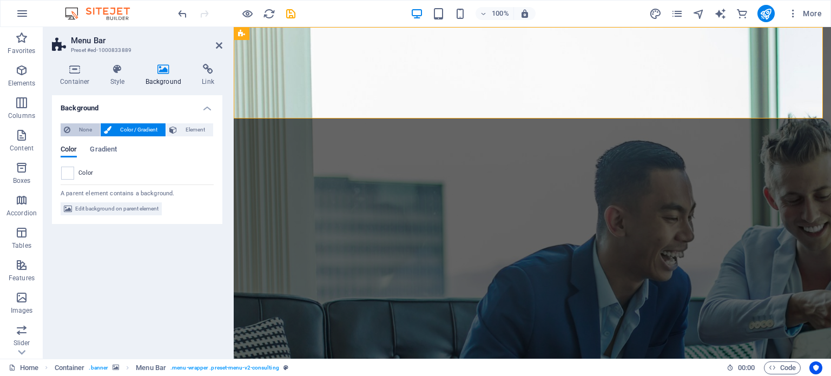
click at [88, 129] on span "None" at bounding box center [85, 129] width 23 height 13
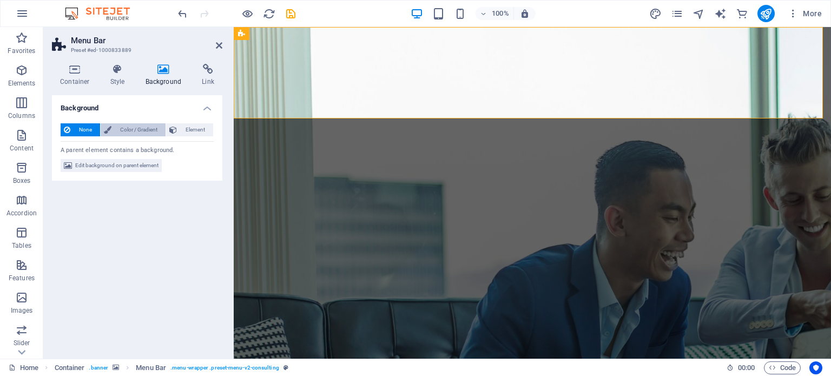
click at [130, 130] on span "Color / Gradient" at bounding box center [139, 129] width 48 height 13
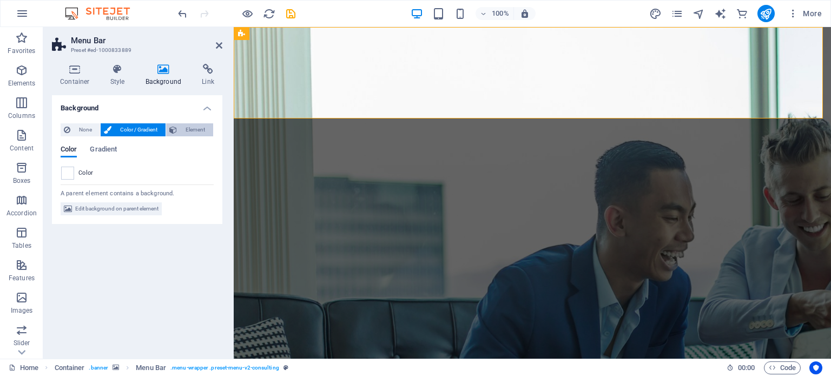
click at [191, 130] on span "Element" at bounding box center [195, 129] width 30 height 13
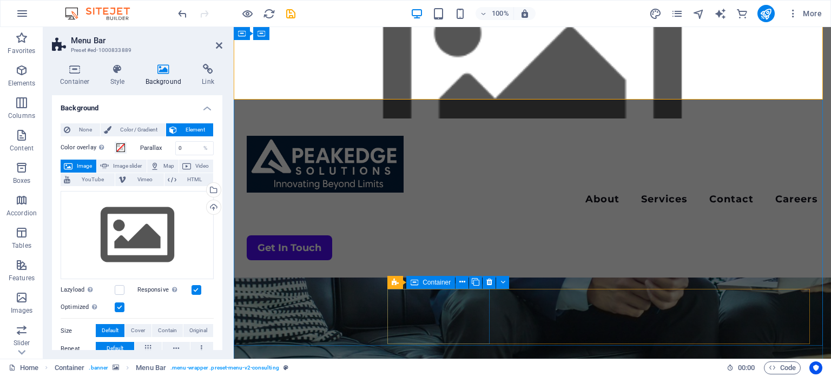
scroll to position [216, 0]
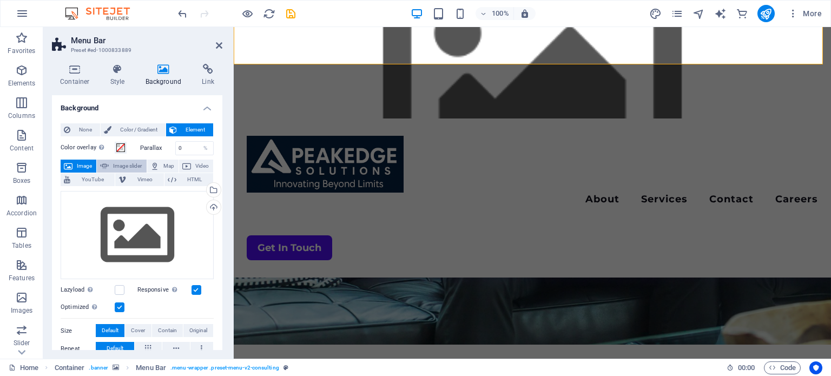
click at [130, 165] on span "Image slider" at bounding box center [127, 166] width 31 height 13
select select "ms"
select select "s"
select select "progressive"
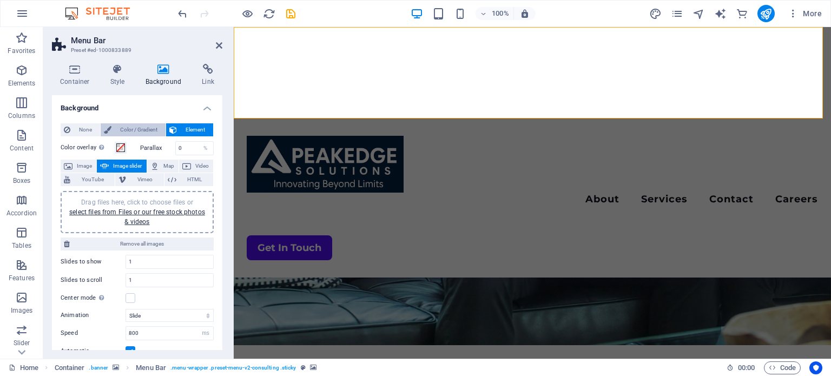
click at [132, 127] on span "Color / Gradient" at bounding box center [139, 129] width 48 height 13
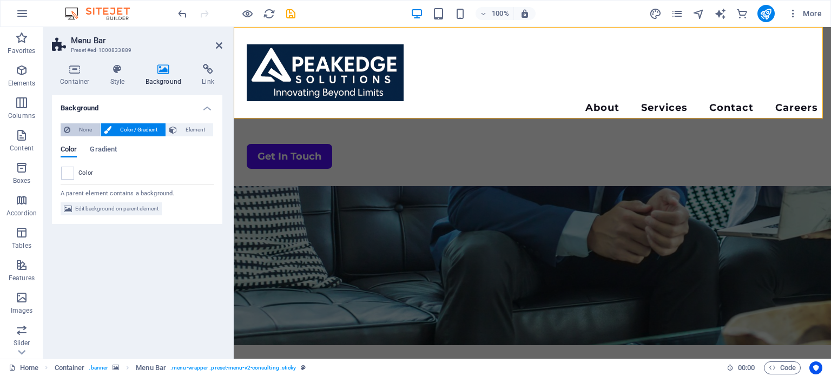
click at [84, 127] on span "None" at bounding box center [85, 129] width 23 height 13
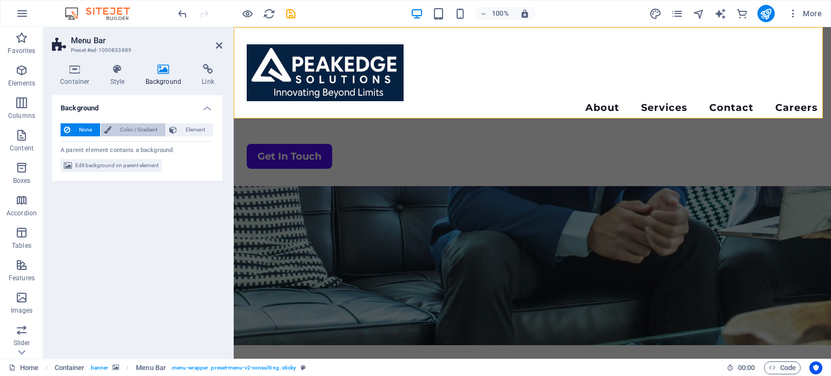
click at [123, 125] on span "Color / Gradient" at bounding box center [139, 129] width 48 height 13
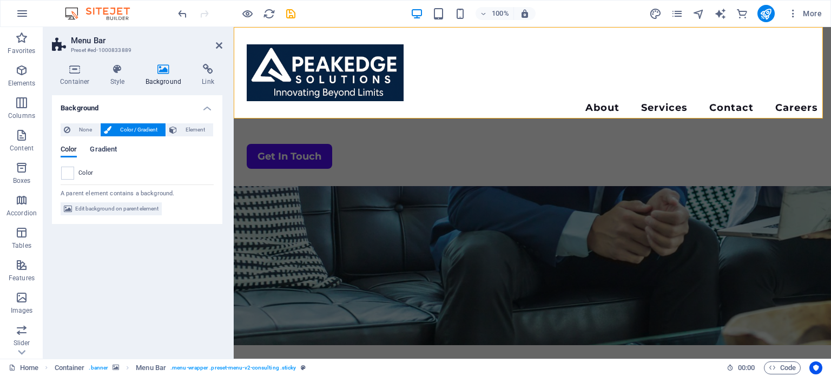
click at [100, 146] on span "Gradient" at bounding box center [103, 150] width 27 height 15
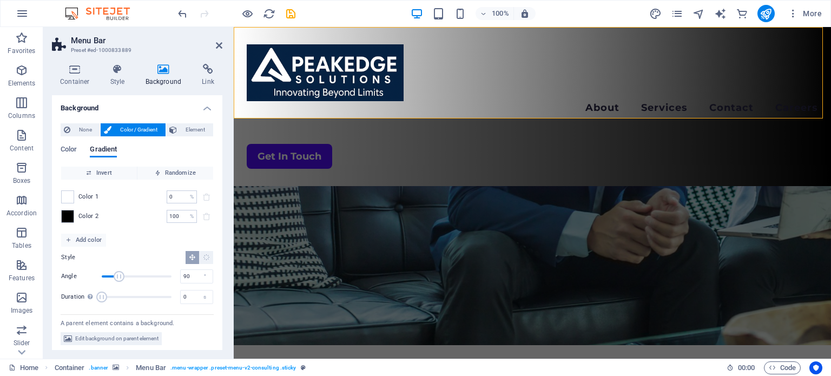
click at [127, 130] on span "Color / Gradient" at bounding box center [139, 129] width 48 height 13
click at [201, 126] on span "Element" at bounding box center [195, 129] width 30 height 13
select select "ms"
select select "s"
select select "progressive"
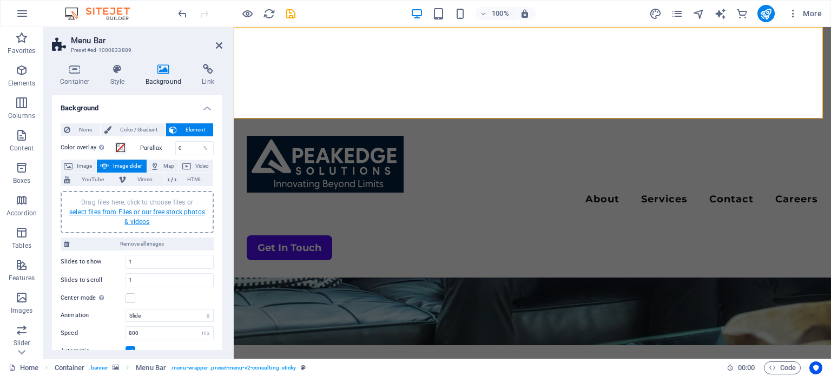
click at [161, 213] on link "select files from Files or our free stock photos & videos" at bounding box center [137, 216] width 136 height 17
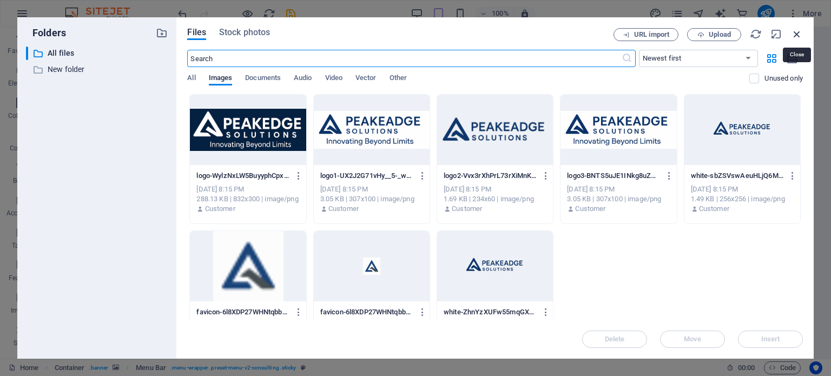
click at [797, 32] on icon "button" at bounding box center [797, 34] width 12 height 12
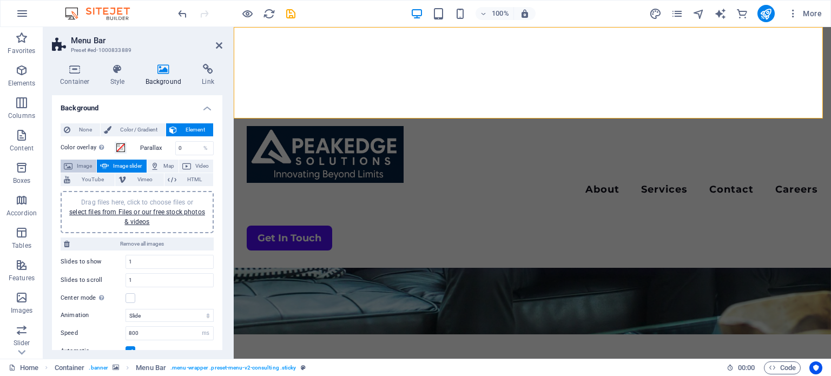
click at [76, 165] on span "Image" at bounding box center [84, 166] width 17 height 13
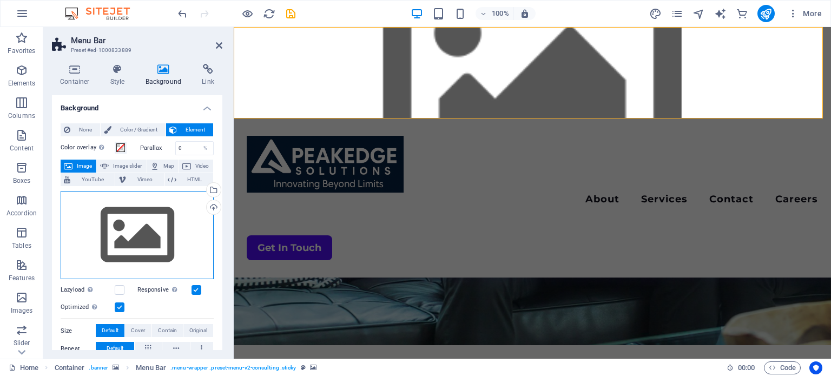
click at [112, 217] on div "Drag files here, click to choose files or select files from Files or our free s…" at bounding box center [137, 235] width 153 height 89
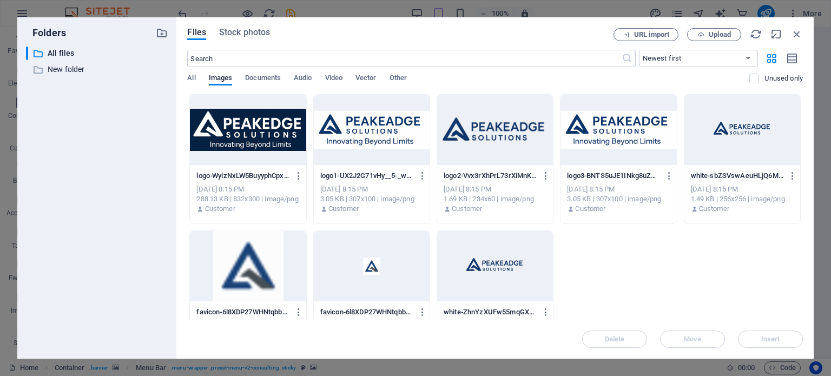
click at [501, 143] on div at bounding box center [495, 130] width 116 height 70
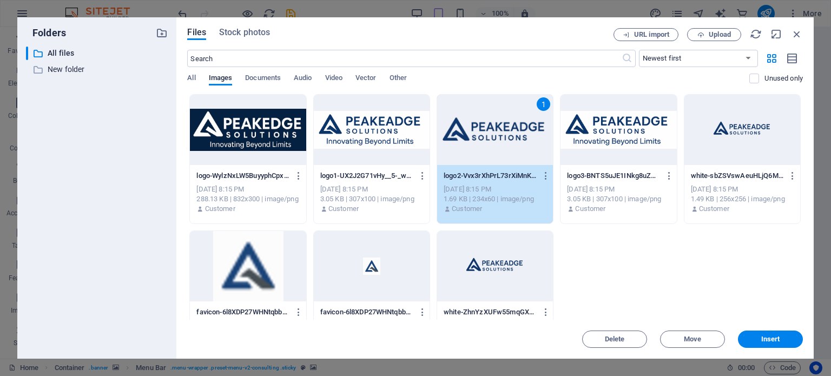
click at [346, 123] on div at bounding box center [372, 130] width 116 height 70
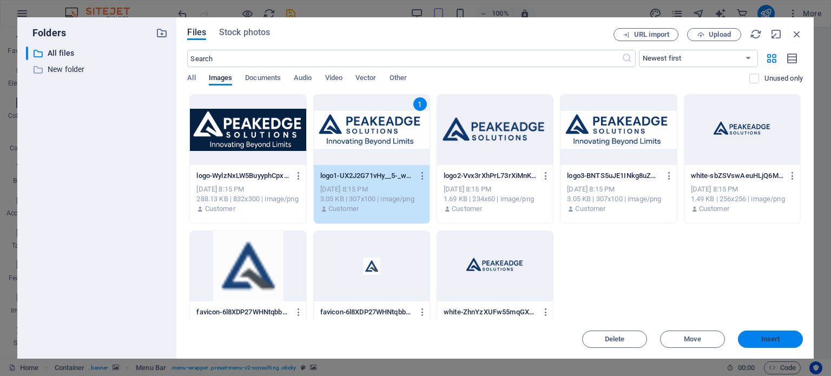
click at [762, 341] on span "Insert" at bounding box center [771, 339] width 19 height 6
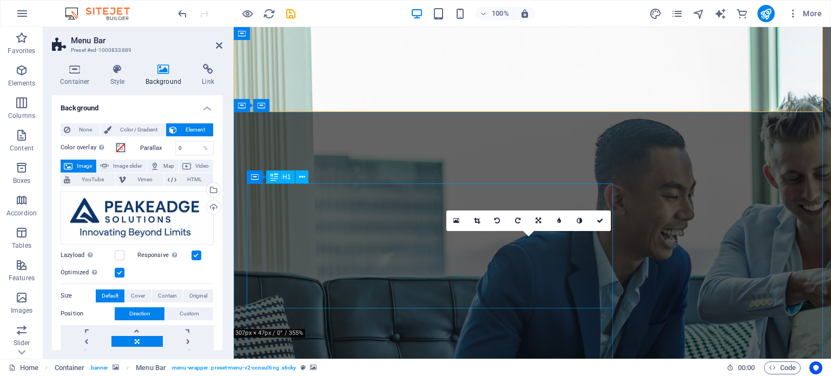
scroll to position [0, 0]
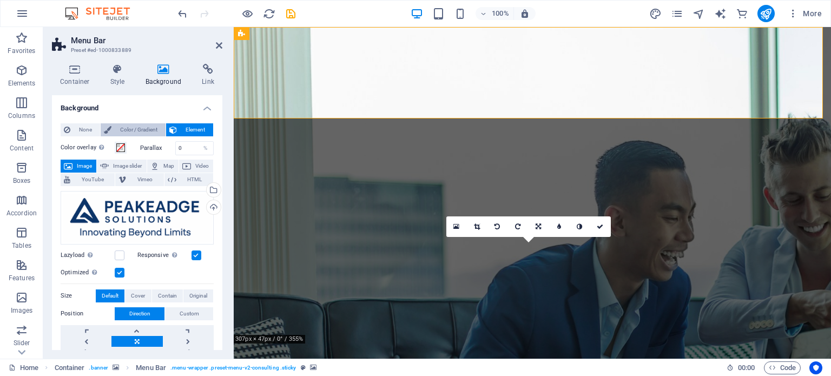
click at [139, 129] on span "Color / Gradient" at bounding box center [139, 129] width 48 height 13
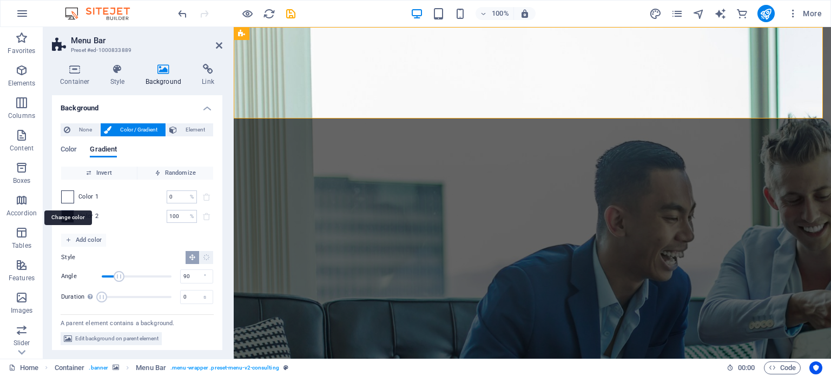
click at [65, 197] on span at bounding box center [68, 197] width 12 height 12
type input "#ffffff"
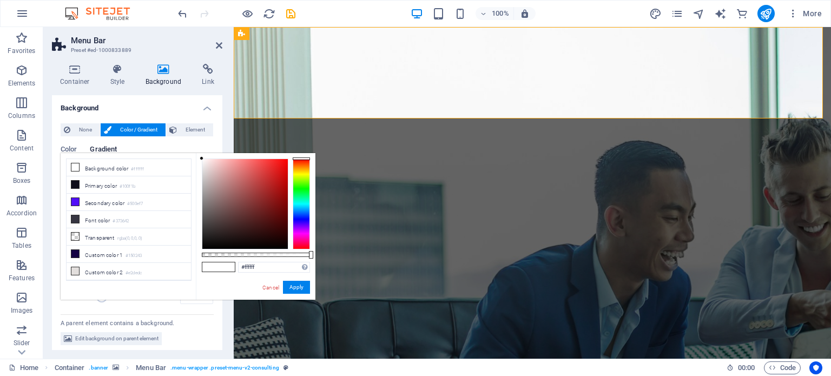
click at [105, 131] on icon at bounding box center [108, 129] width 8 height 13
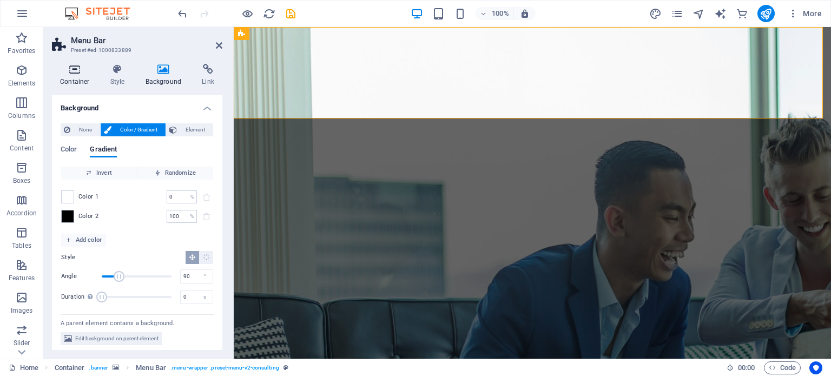
click at [79, 76] on h4 "Container" at bounding box center [77, 75] width 50 height 23
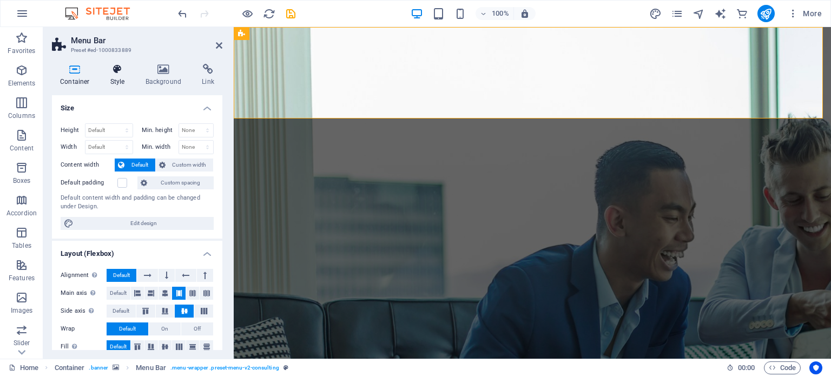
click at [113, 72] on icon at bounding box center [117, 69] width 31 height 11
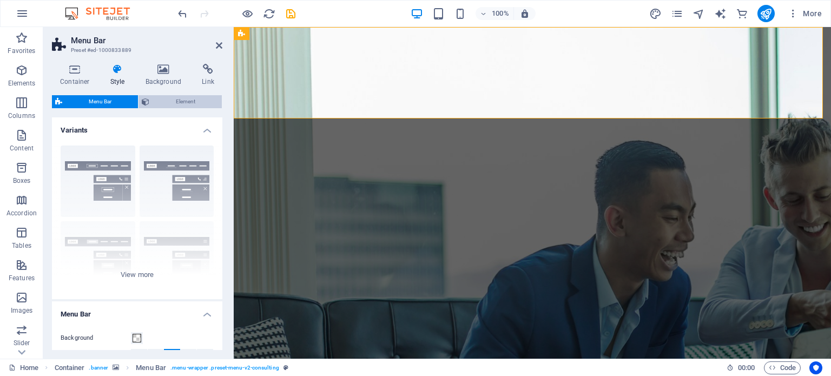
click at [191, 95] on span "Element" at bounding box center [186, 101] width 66 height 13
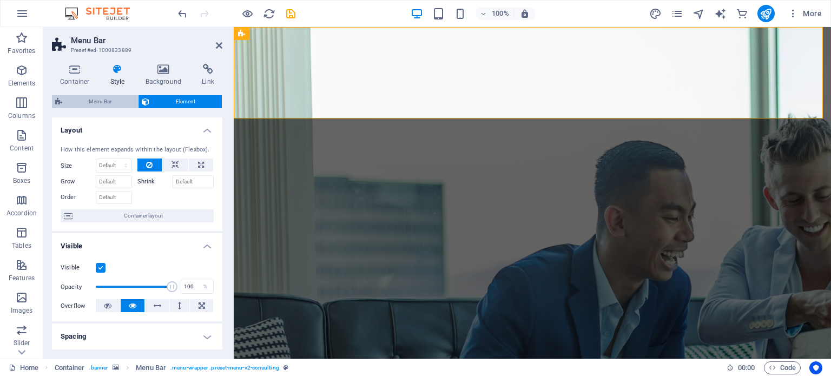
click at [111, 99] on span "Menu Bar" at bounding box center [99, 101] width 69 height 13
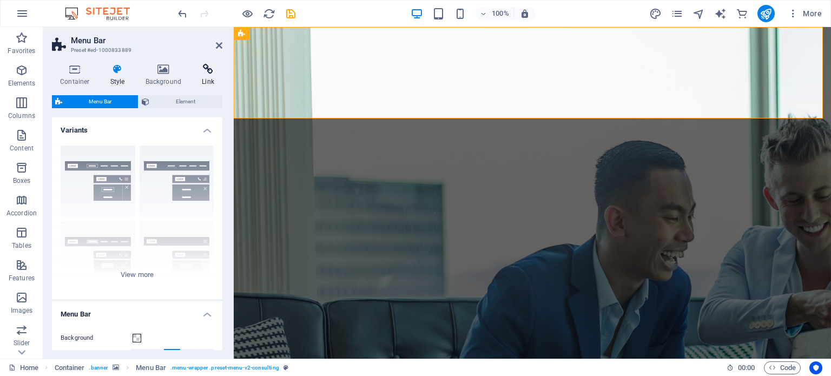
click at [205, 73] on icon at bounding box center [208, 69] width 29 height 11
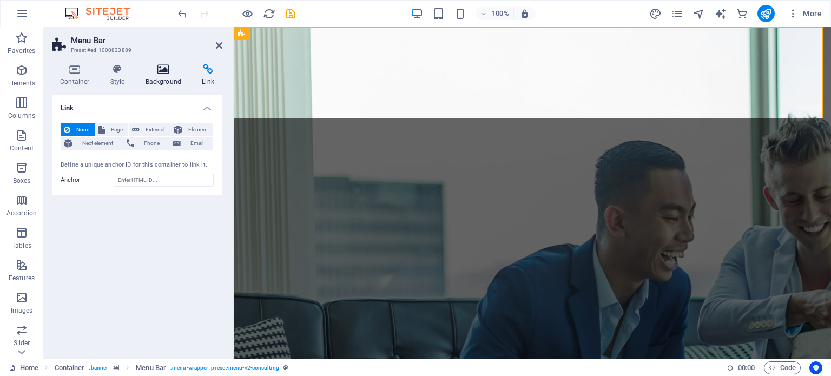
click at [156, 75] on h4 "Background" at bounding box center [165, 75] width 57 height 23
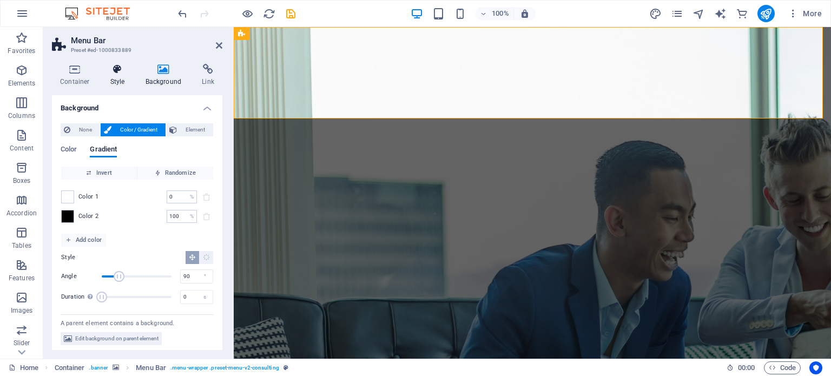
click at [124, 74] on icon at bounding box center [117, 69] width 31 height 11
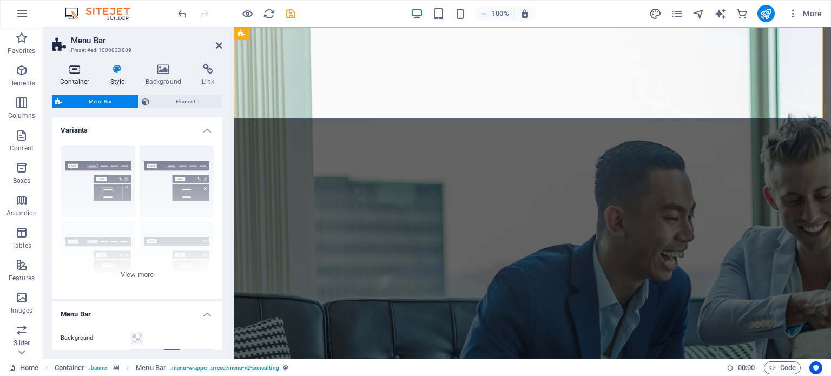
click at [86, 75] on h4 "Container" at bounding box center [77, 75] width 50 height 23
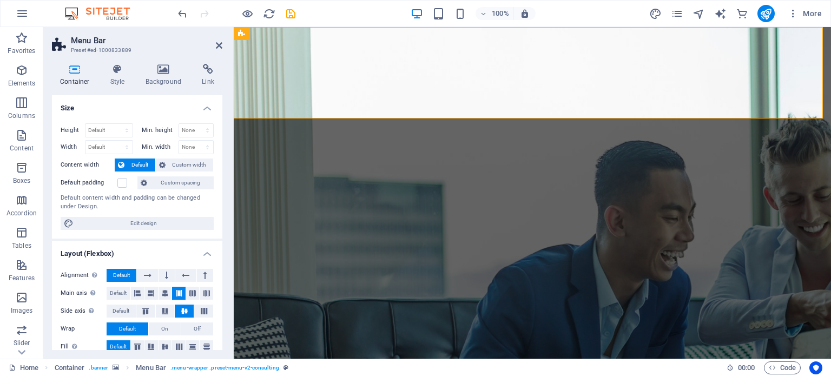
click at [71, 74] on icon at bounding box center [75, 69] width 46 height 11
click at [304, 38] on span "Logo" at bounding box center [310, 38] width 15 height 6
click at [219, 43] on icon at bounding box center [219, 45] width 6 height 9
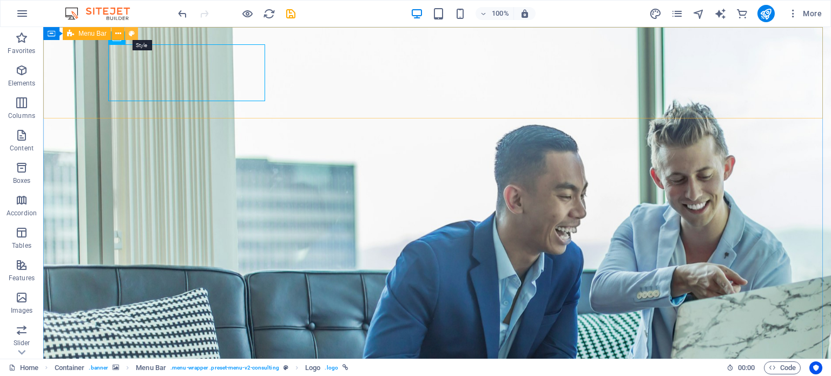
click at [132, 34] on icon at bounding box center [132, 33] width 6 height 11
select select "rem"
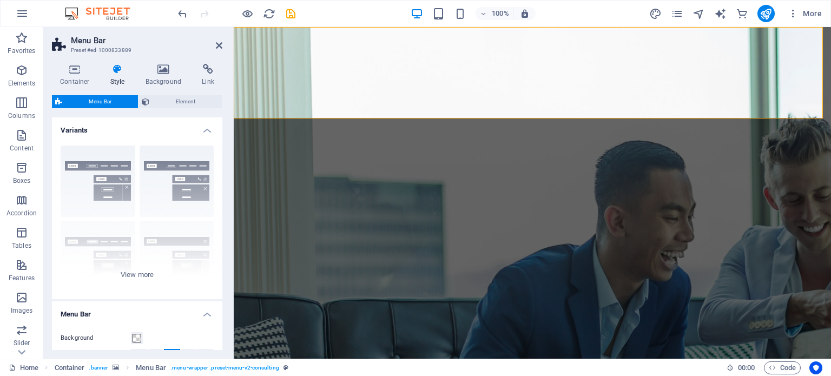
click at [114, 99] on span "Menu Bar" at bounding box center [99, 101] width 69 height 13
click at [154, 97] on span "Element" at bounding box center [186, 101] width 66 height 13
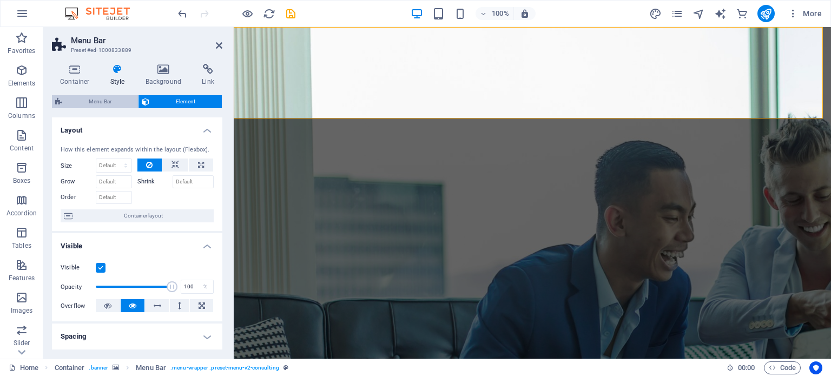
click at [116, 97] on span "Menu Bar" at bounding box center [99, 101] width 69 height 13
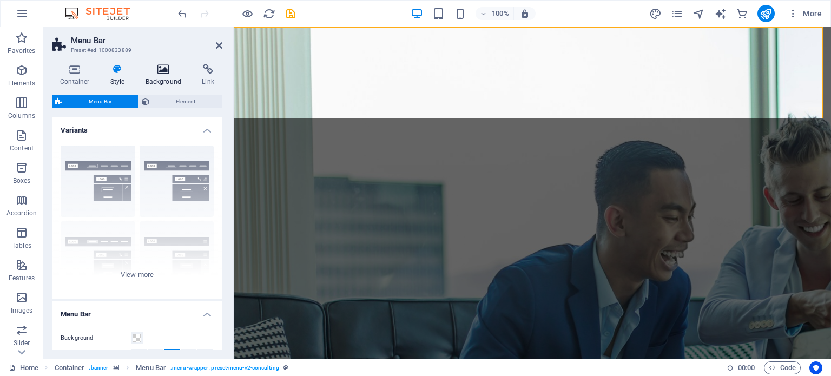
click at [160, 69] on icon at bounding box center [163, 69] width 53 height 11
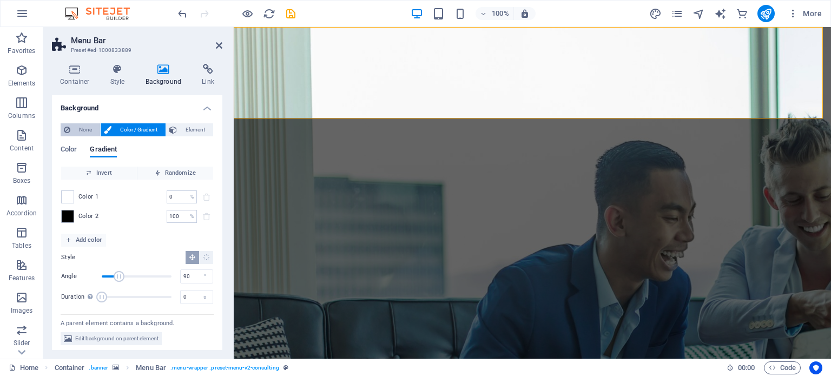
click at [79, 128] on span "None" at bounding box center [85, 129] width 23 height 13
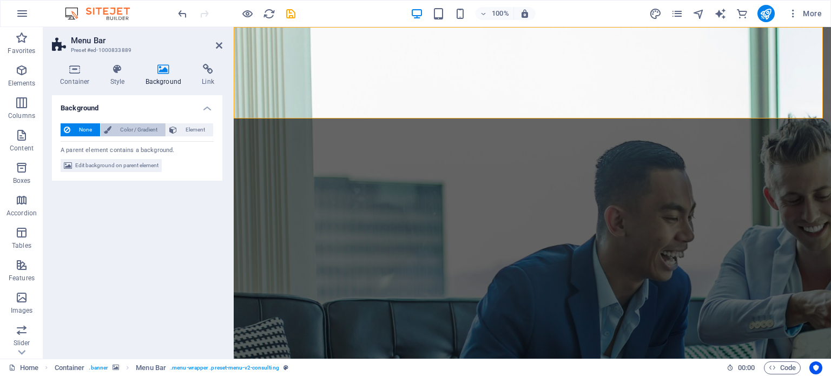
click at [113, 126] on button "Color / Gradient" at bounding box center [133, 129] width 65 height 13
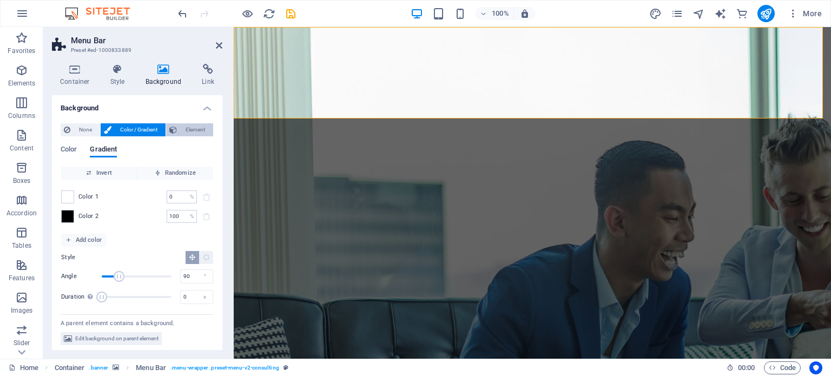
click at [176, 130] on button "Element" at bounding box center [189, 129] width 47 height 13
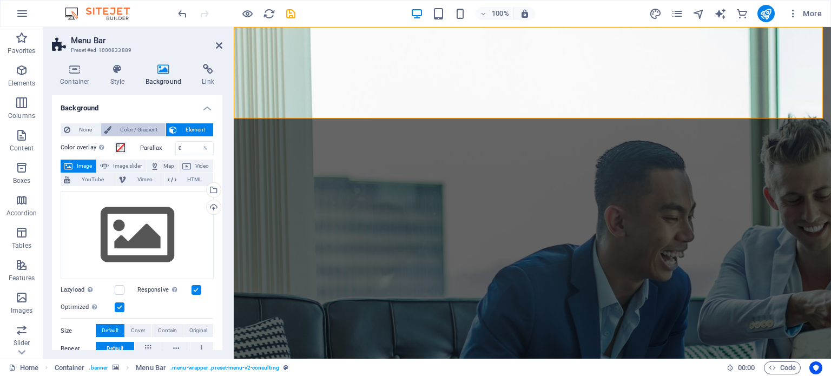
click at [139, 129] on span "Color / Gradient" at bounding box center [139, 129] width 48 height 13
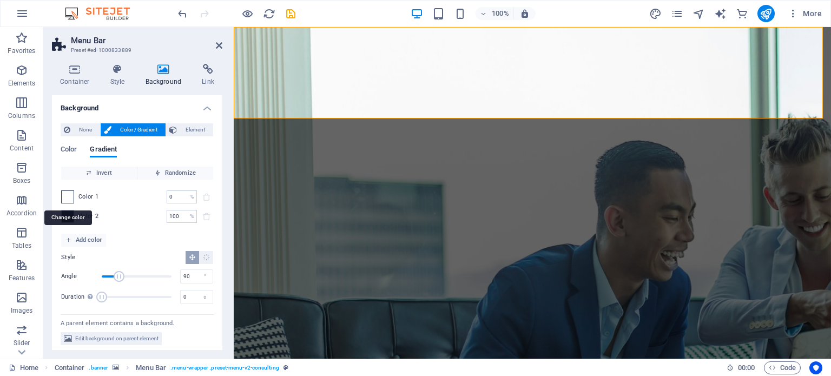
click at [64, 195] on span at bounding box center [68, 197] width 12 height 12
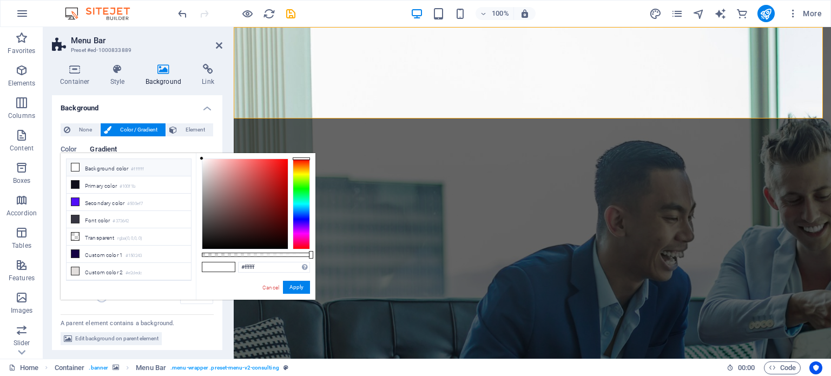
click at [74, 166] on icon at bounding box center [75, 167] width 8 height 8
click at [295, 286] on button "Apply" at bounding box center [296, 287] width 27 height 13
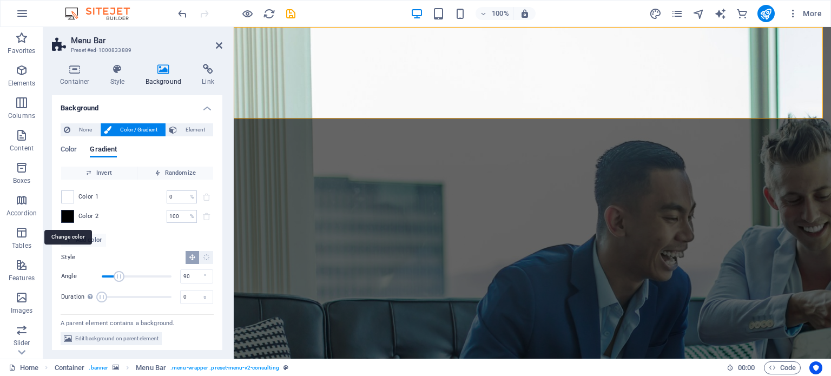
click at [69, 215] on span at bounding box center [68, 217] width 12 height 12
type input "#000000"
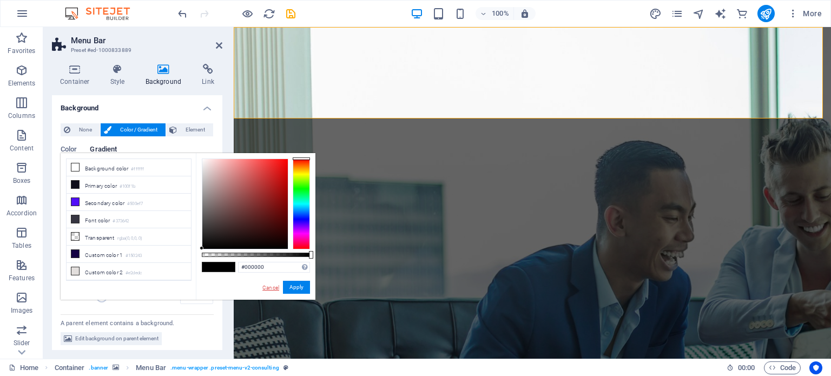
click at [271, 288] on link "Cancel" at bounding box center [270, 288] width 19 height 8
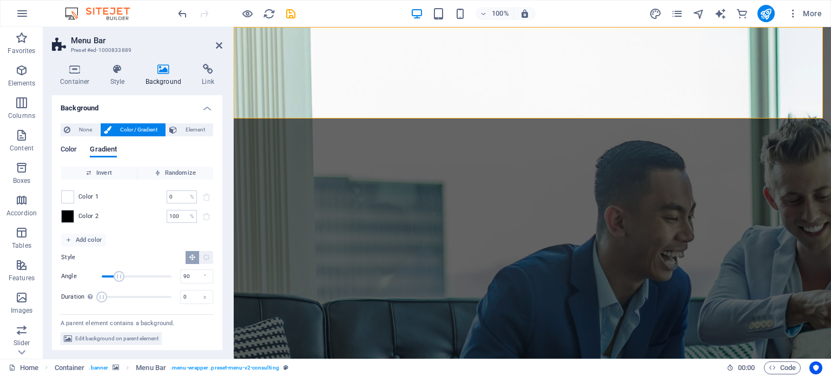
click at [68, 147] on span "Color" at bounding box center [69, 150] width 16 height 15
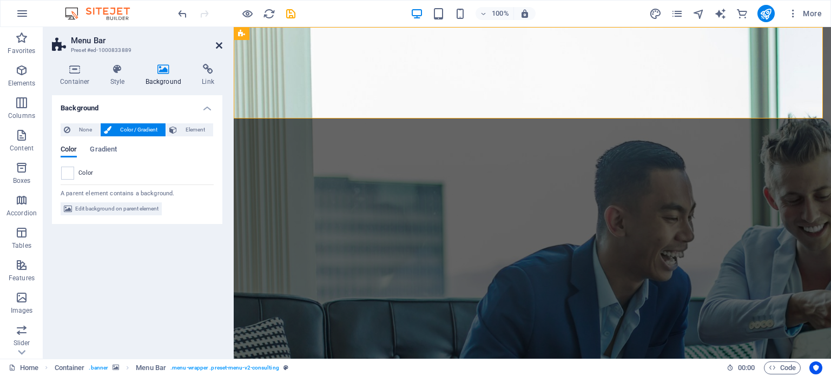
click at [221, 45] on icon at bounding box center [219, 45] width 6 height 9
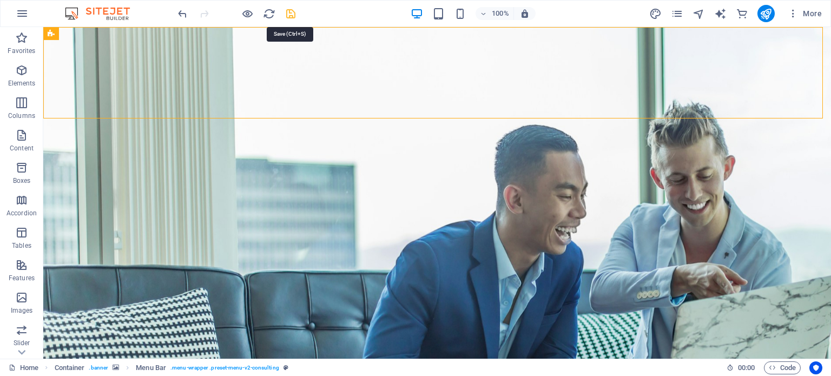
click at [288, 10] on icon "save" at bounding box center [291, 14] width 12 height 12
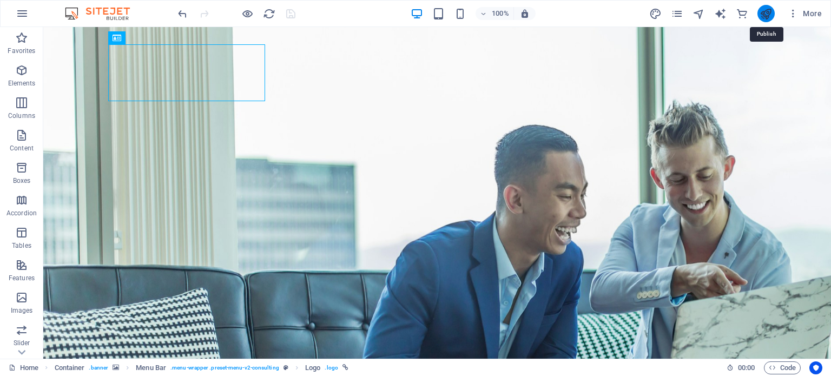
click at [762, 14] on icon "publish" at bounding box center [766, 14] width 12 height 12
